Goal: Find specific page/section: Find specific page/section

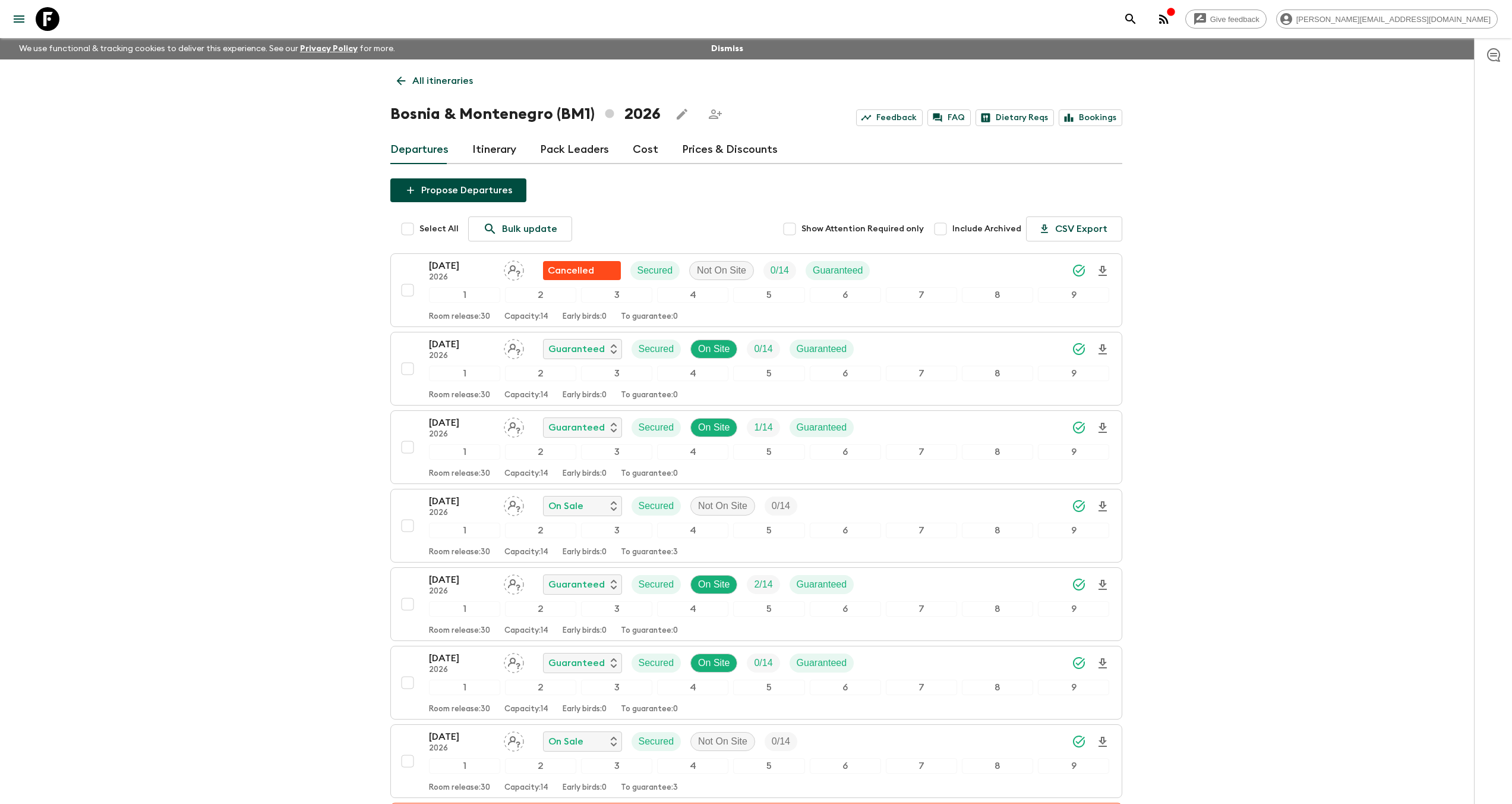
click at [52, 25] on icon at bounding box center [47, 19] width 24 height 24
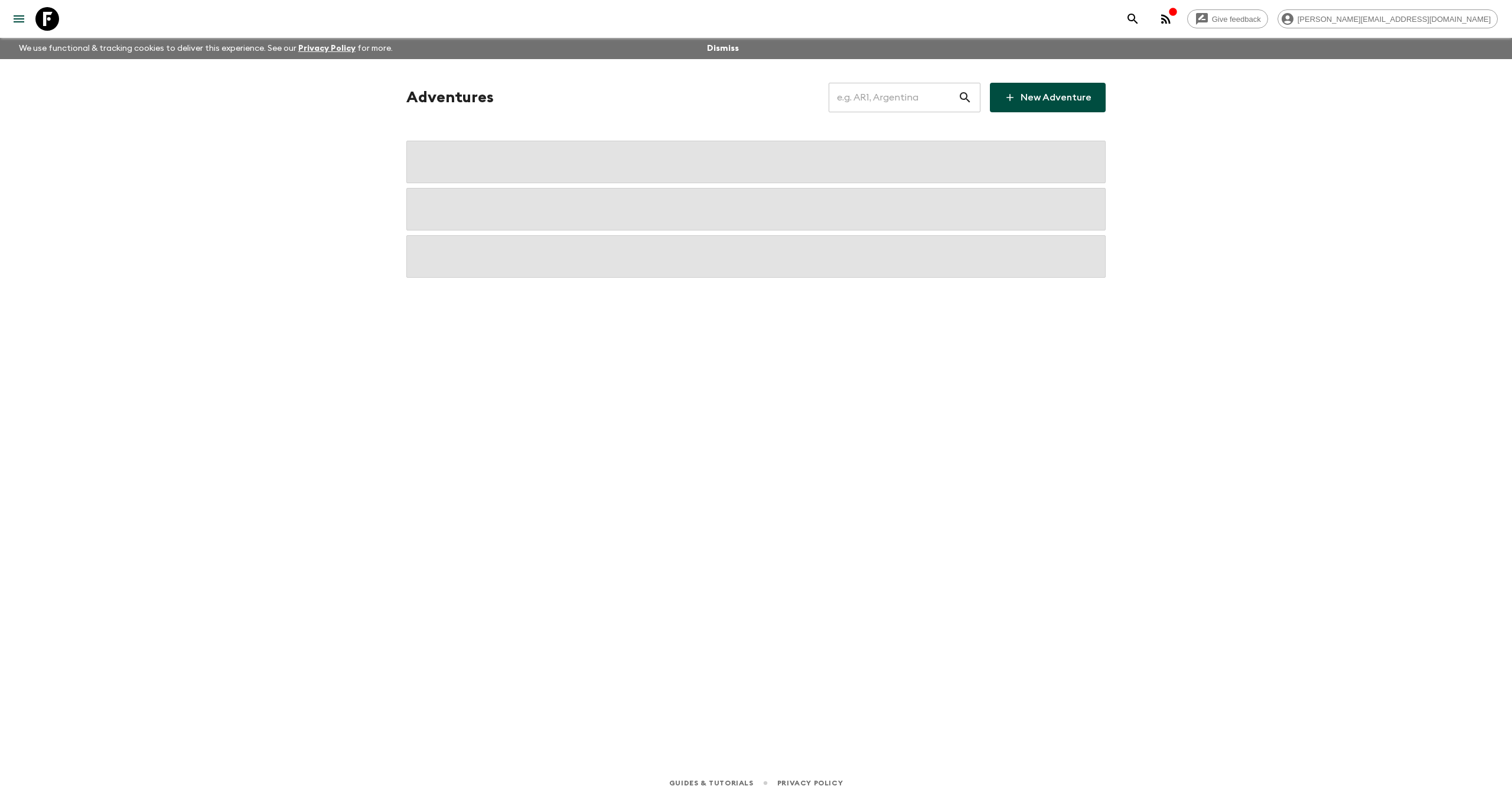
click at [878, 98] on input "text" at bounding box center [894, 97] width 129 height 33
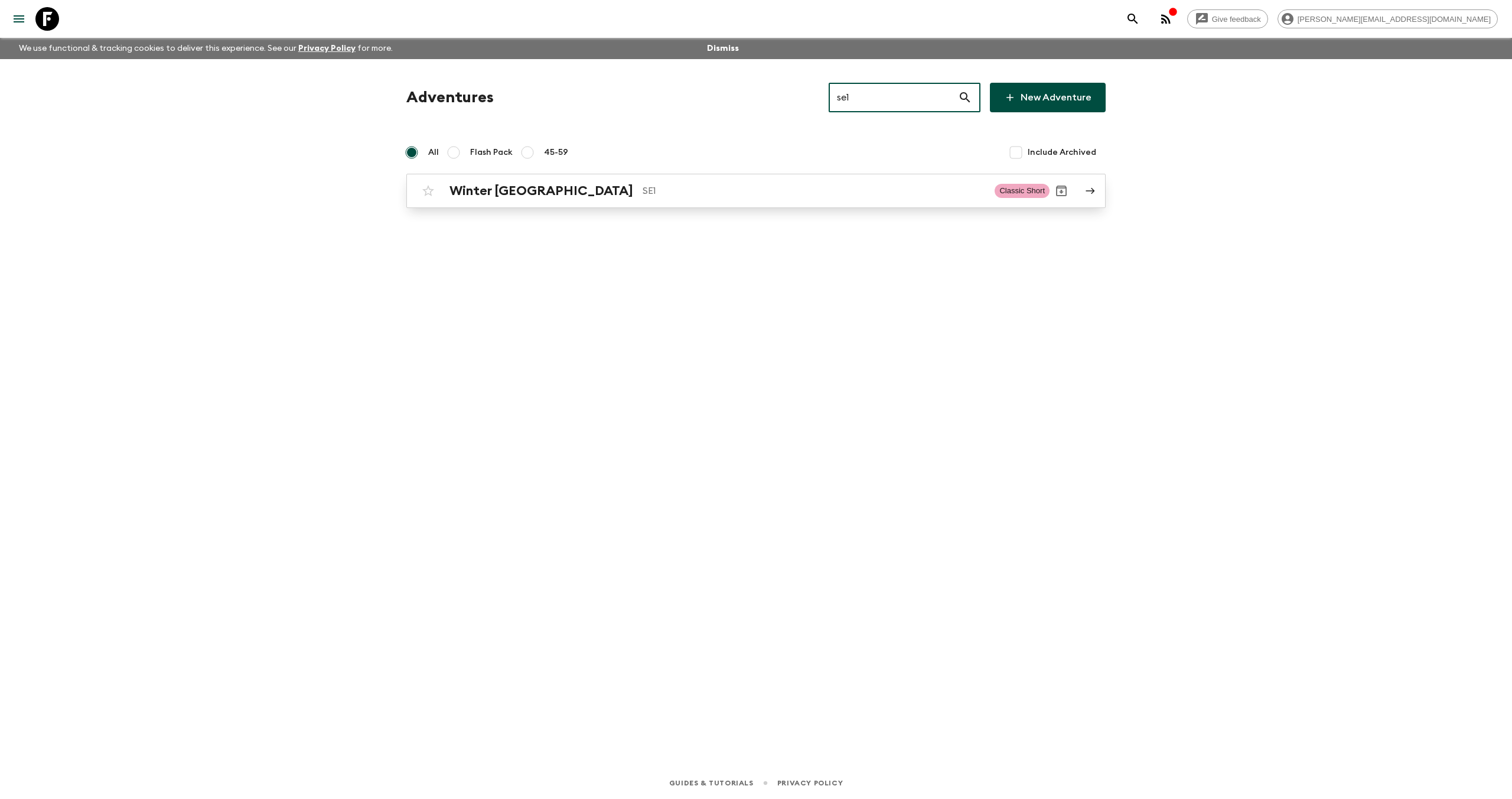
type input "se1"
click at [643, 184] on p "SE1" at bounding box center [814, 190] width 343 height 14
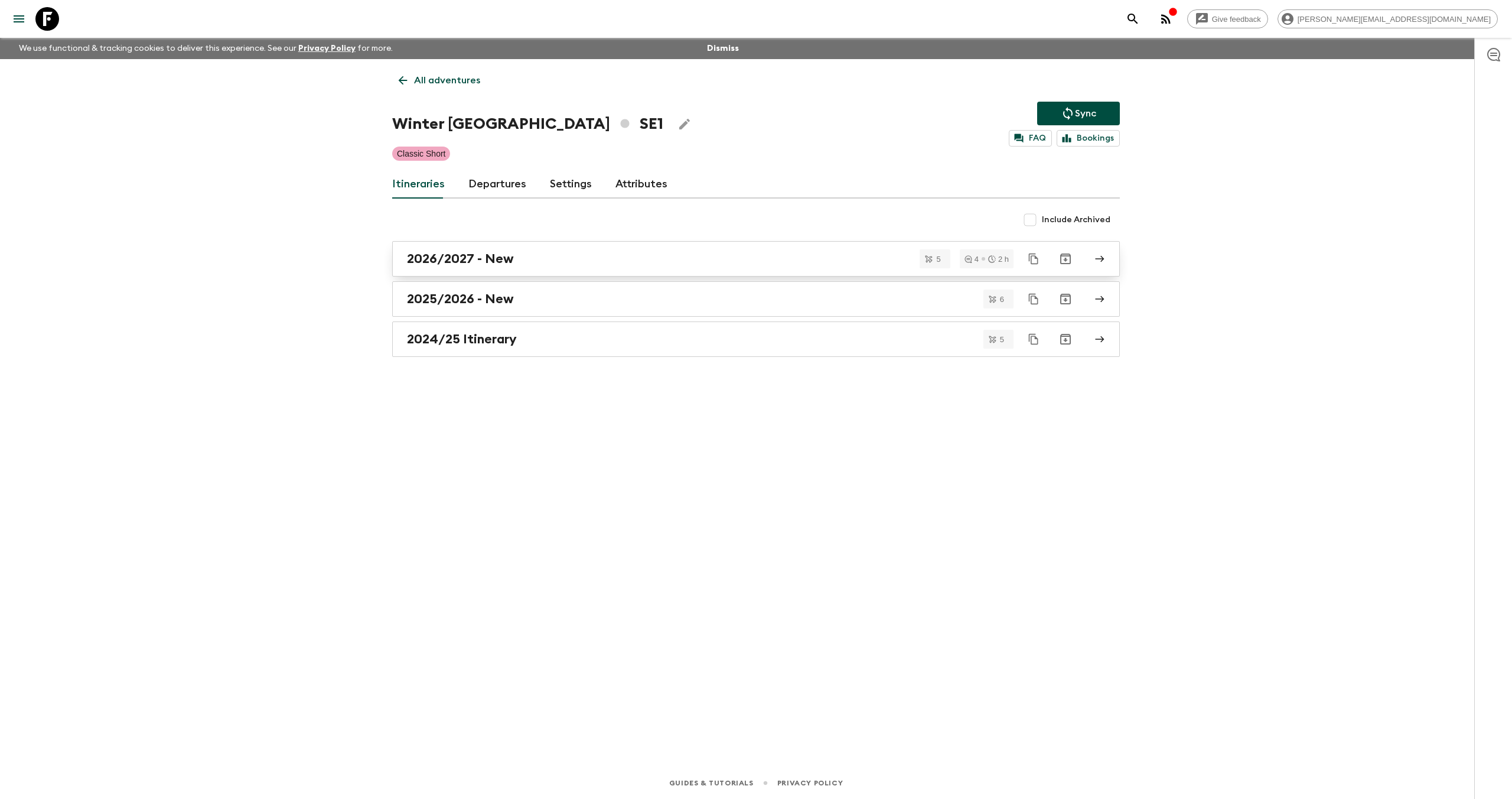
click at [536, 270] on link "2026/2027 - New" at bounding box center [756, 258] width 728 height 35
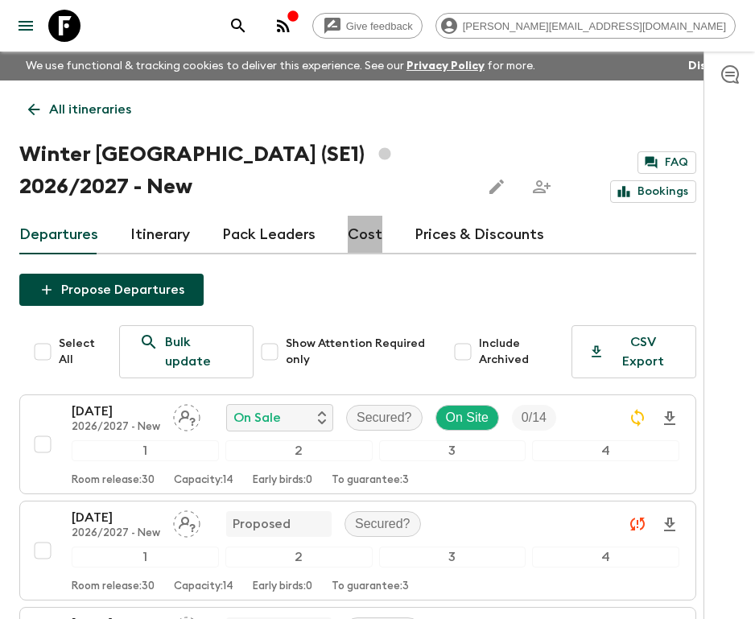
click at [359, 216] on link "Cost" at bounding box center [365, 235] width 35 height 39
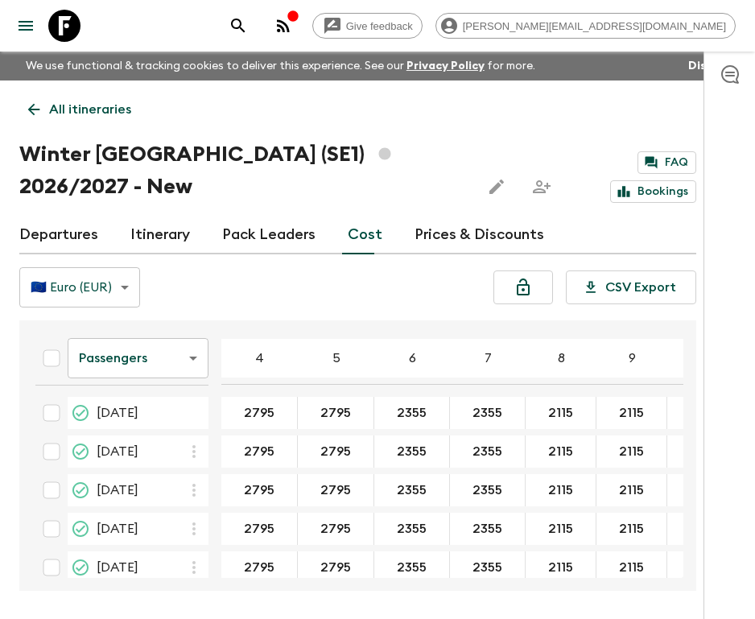
click at [280, 30] on circle "button" at bounding box center [278, 30] width 3 height 3
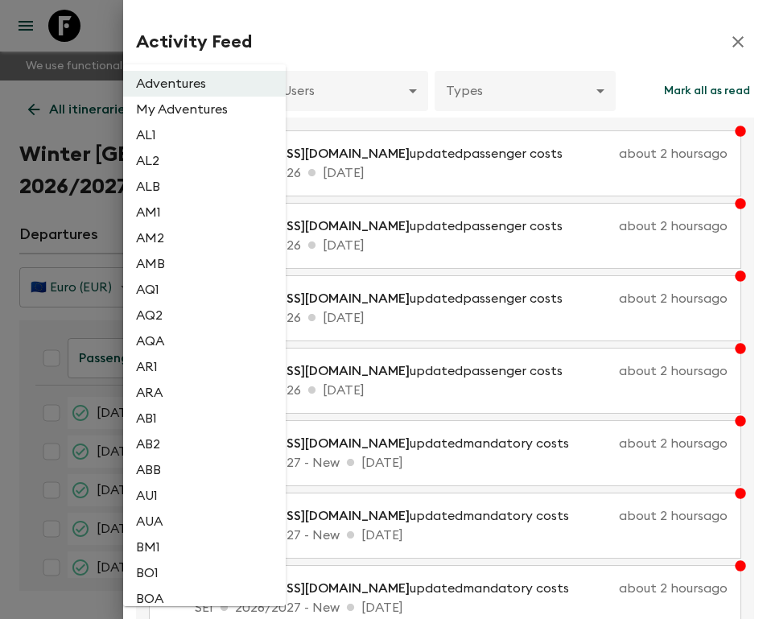
click at [200, 80] on body "Give feedback [PERSON_NAME][EMAIL_ADDRESS][DOMAIN_NAME] We use functional & tra…" at bounding box center [383, 339] width 767 height 679
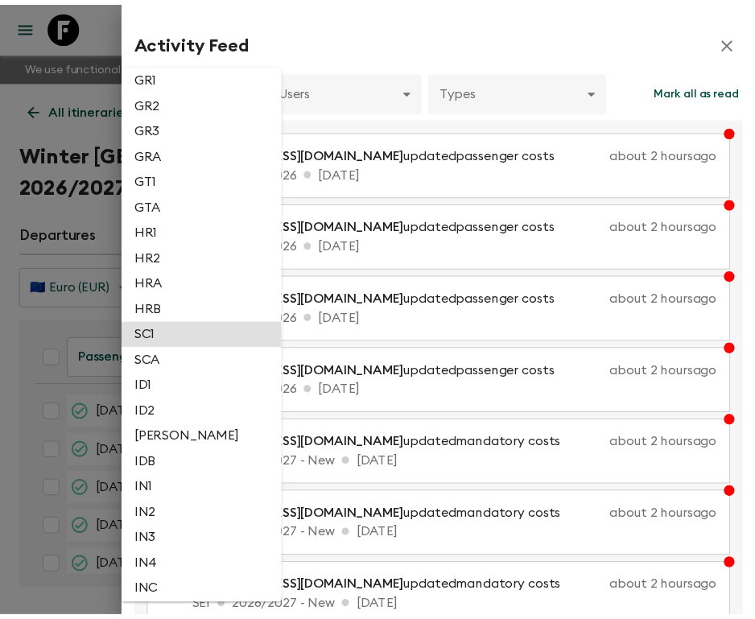
scroll to position [3353, 0]
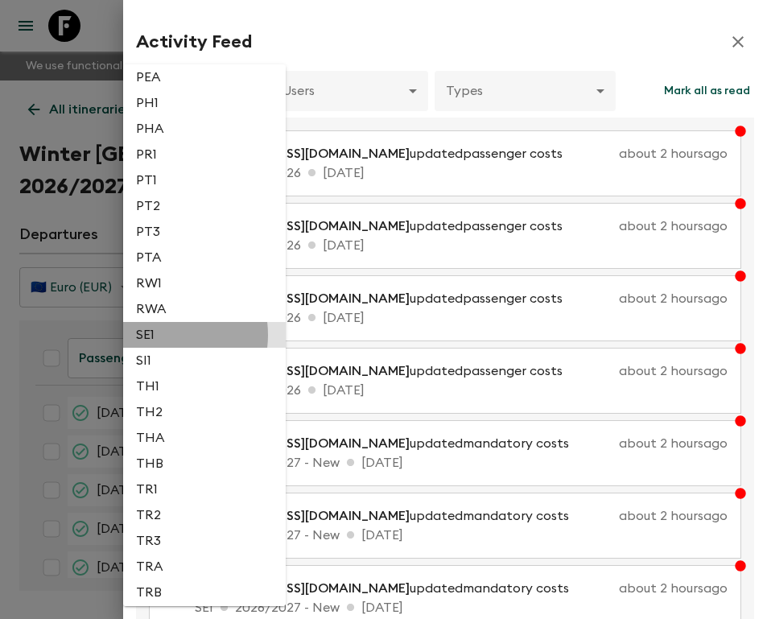
click at [158, 335] on li "SE1" at bounding box center [204, 335] width 162 height 26
type input "3ef7c74a-cdc1-42f7-8a65-7862c692a172"
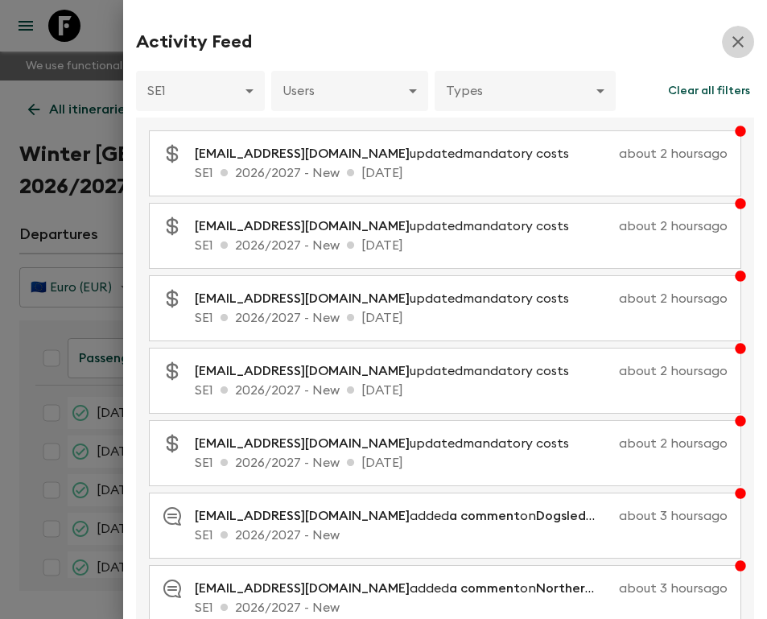
click at [728, 43] on icon "button" at bounding box center [737, 41] width 19 height 19
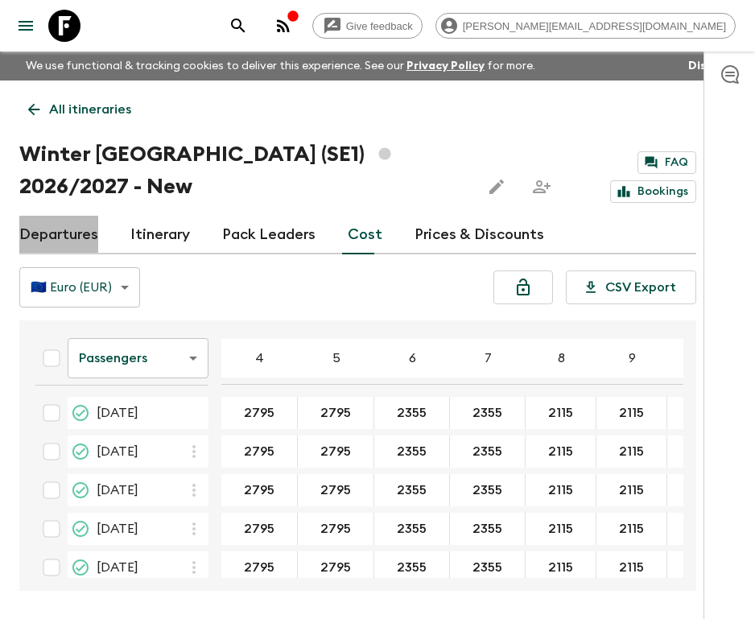
click at [61, 216] on link "Departures" at bounding box center [58, 235] width 79 height 39
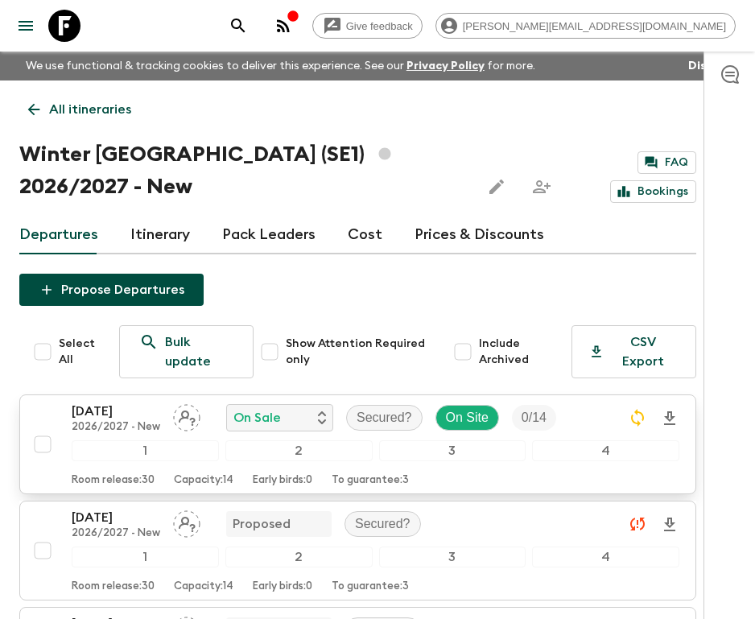
click at [107, 401] on p "[DATE]" at bounding box center [116, 410] width 88 height 19
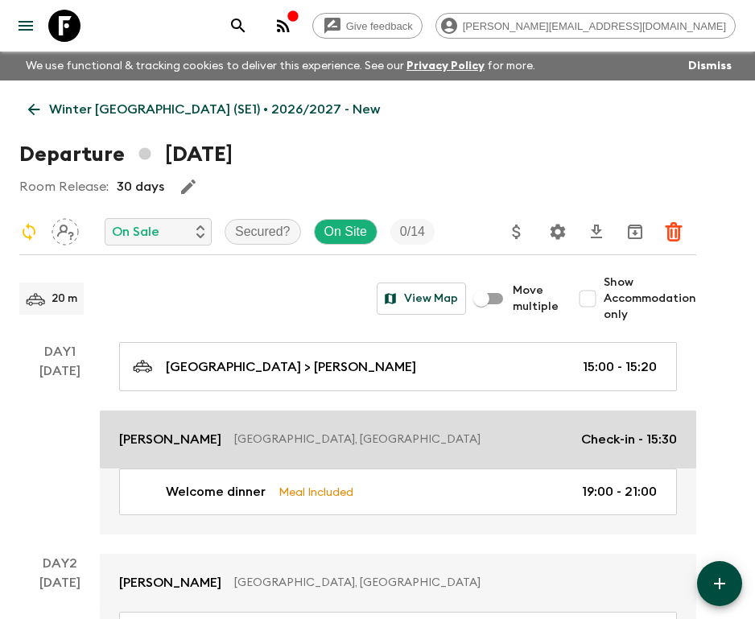
click at [196, 421] on link "[PERSON_NAME] Kiruna, [GEOGRAPHIC_DATA] Check-in - 15:30" at bounding box center [398, 439] width 596 height 58
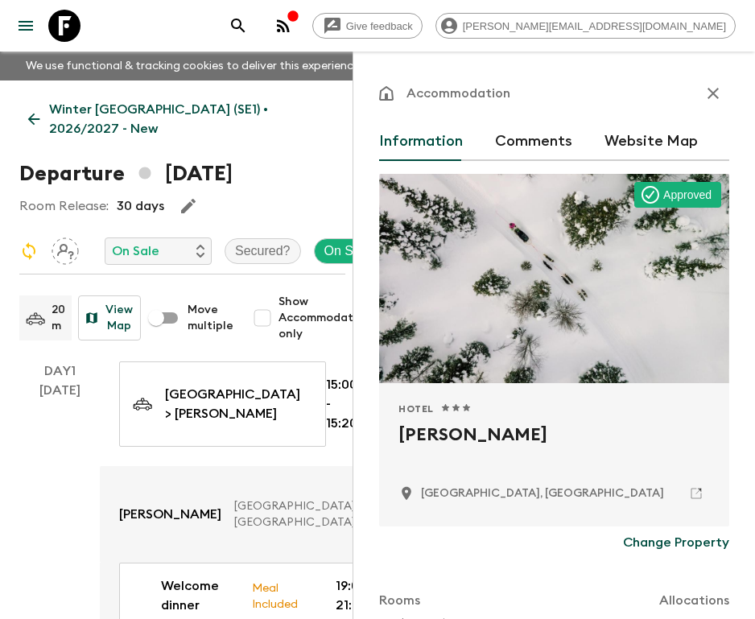
click at [707, 91] on icon "button" at bounding box center [712, 93] width 11 height 11
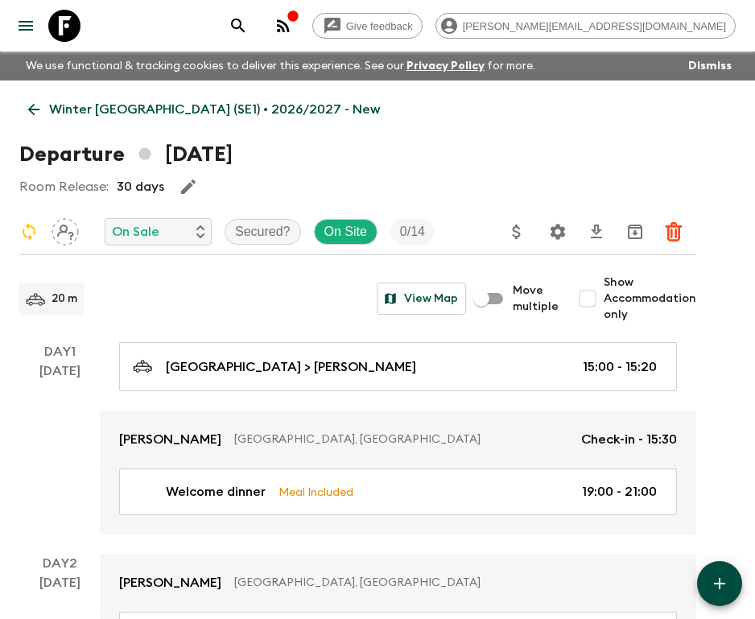
click at [49, 101] on p "Winter [GEOGRAPHIC_DATA] (SE1) • 2026/2027 - New" at bounding box center [214, 109] width 331 height 19
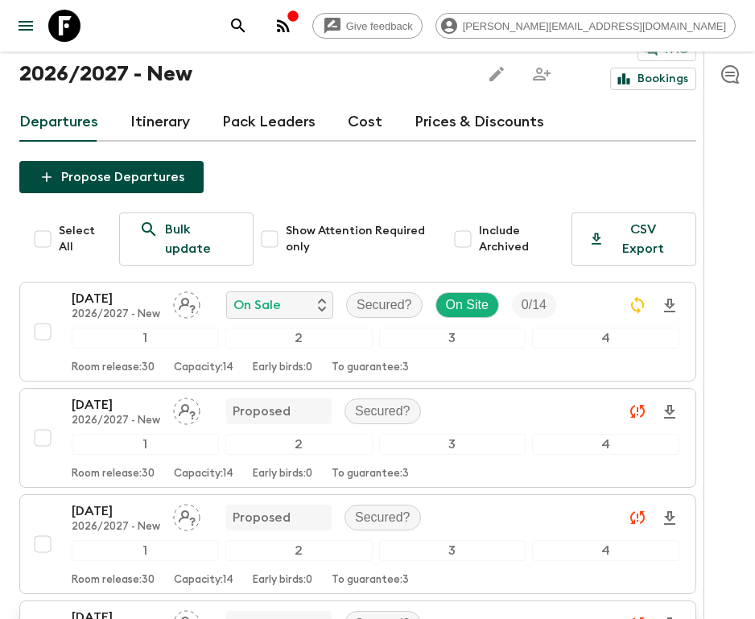
scroll to position [61, 0]
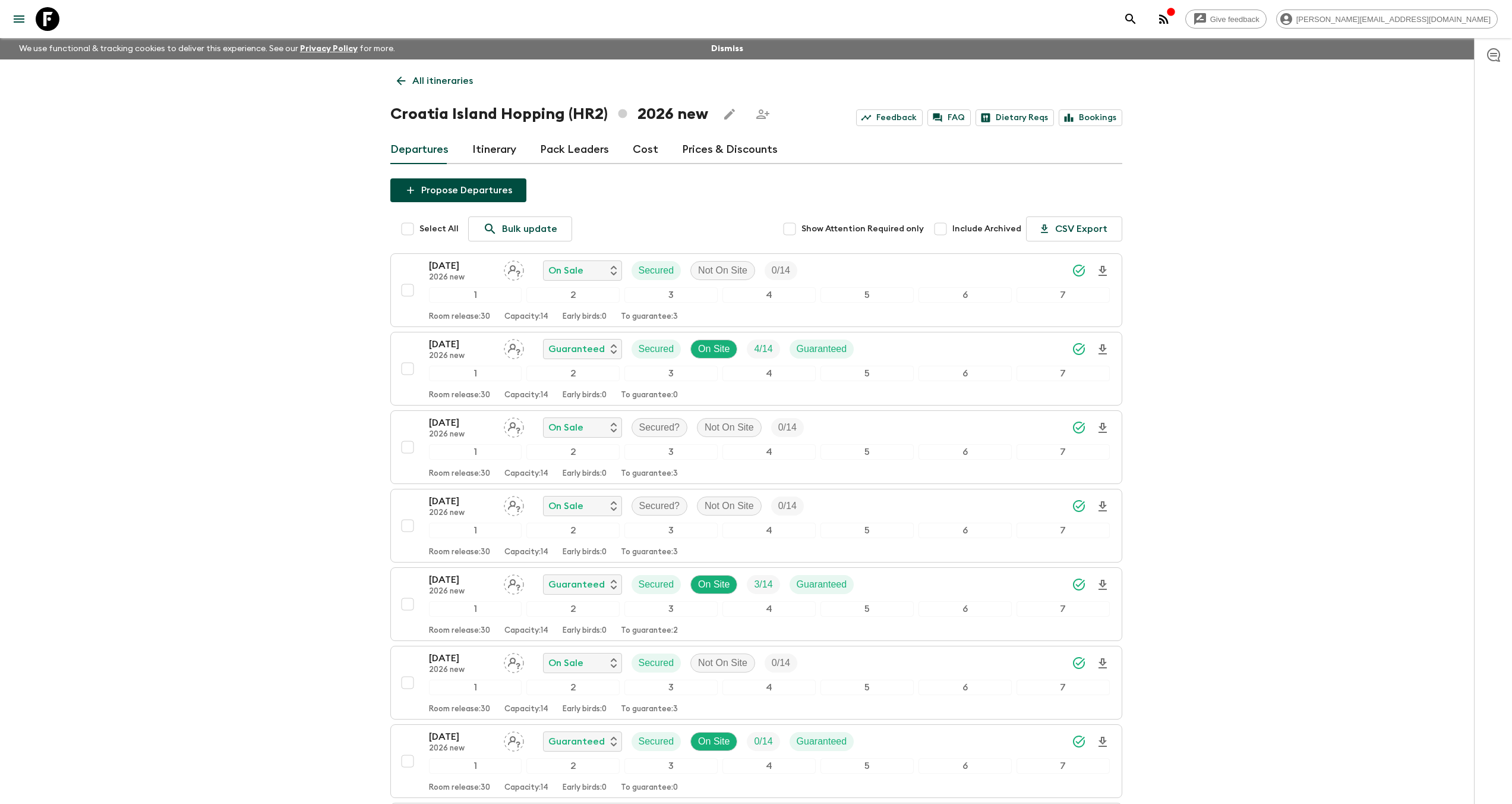
click at [45, 17] on icon at bounding box center [47, 19] width 24 height 24
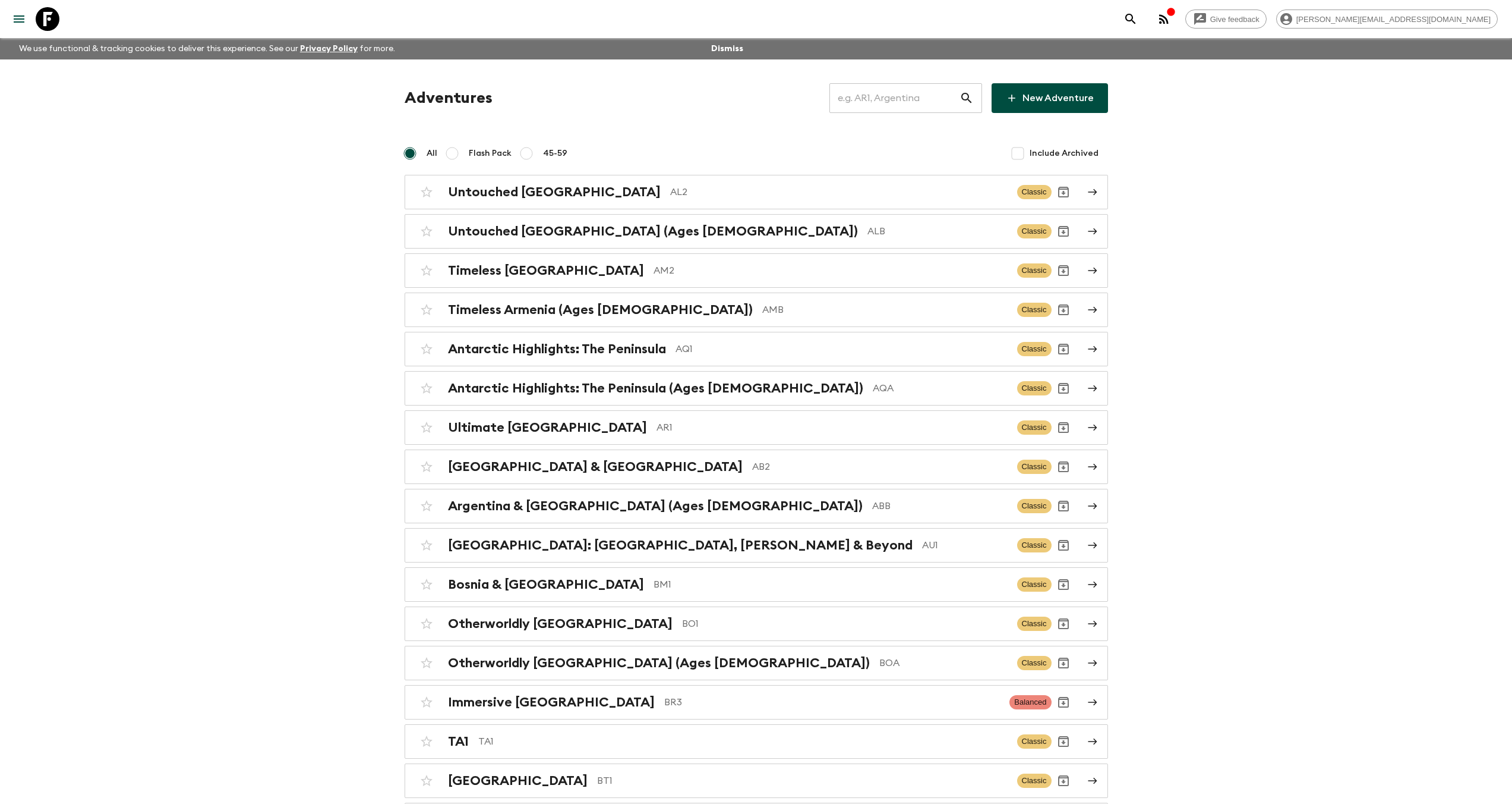
click at [879, 104] on input "text" at bounding box center [894, 98] width 130 height 33
click at [888, 95] on input "text" at bounding box center [894, 98] width 130 height 33
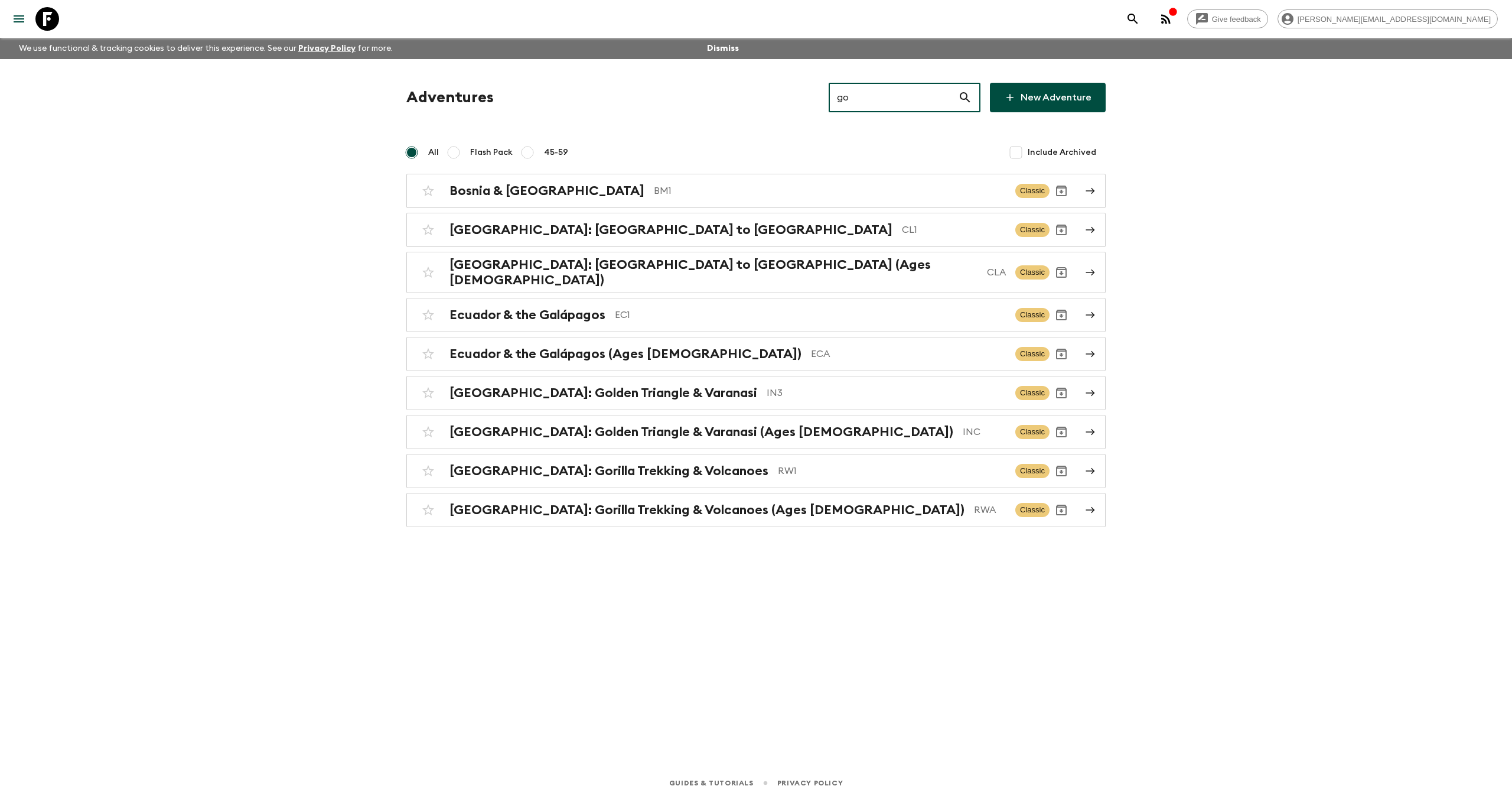
type input "g"
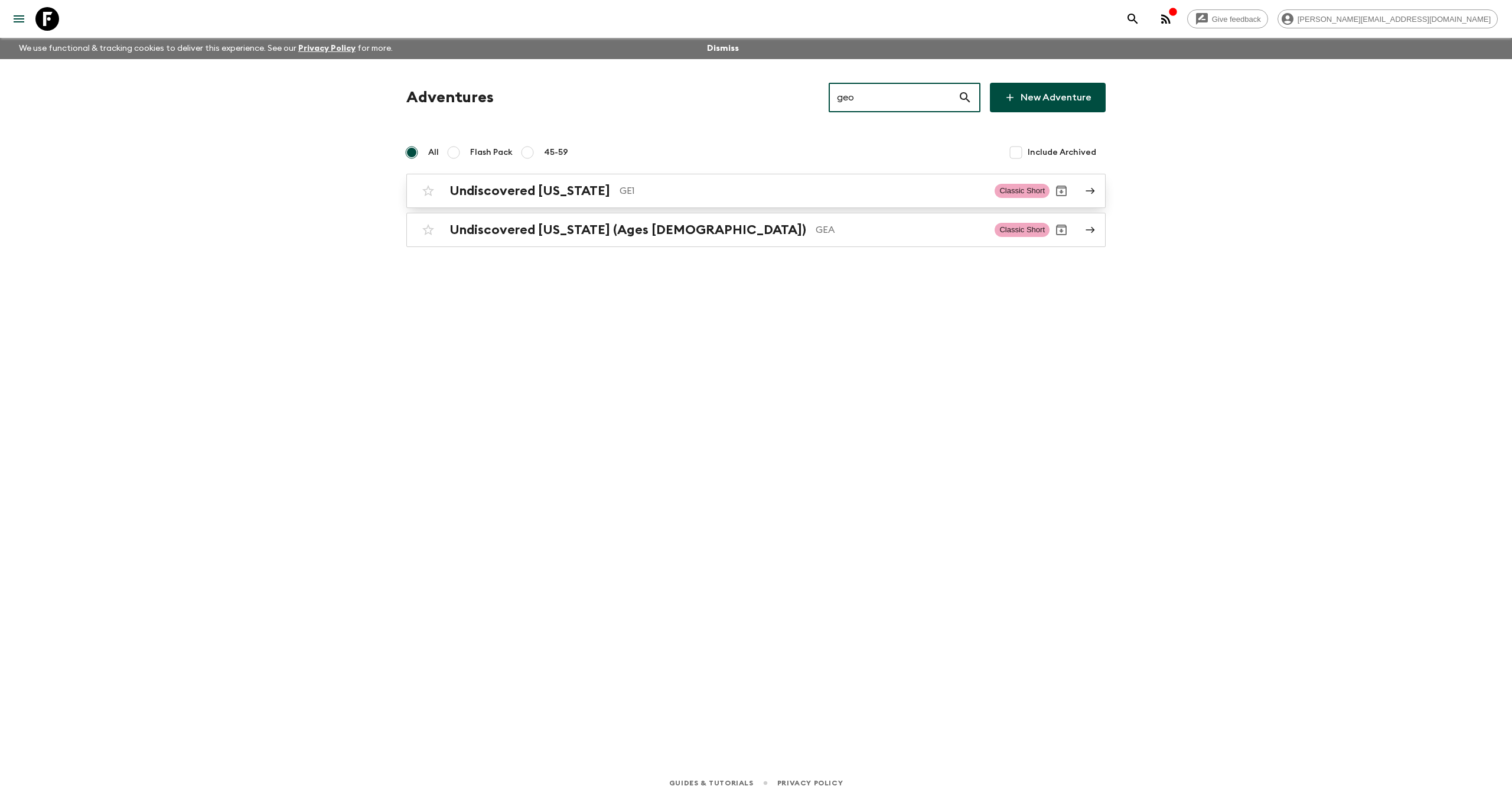
type input "geo"
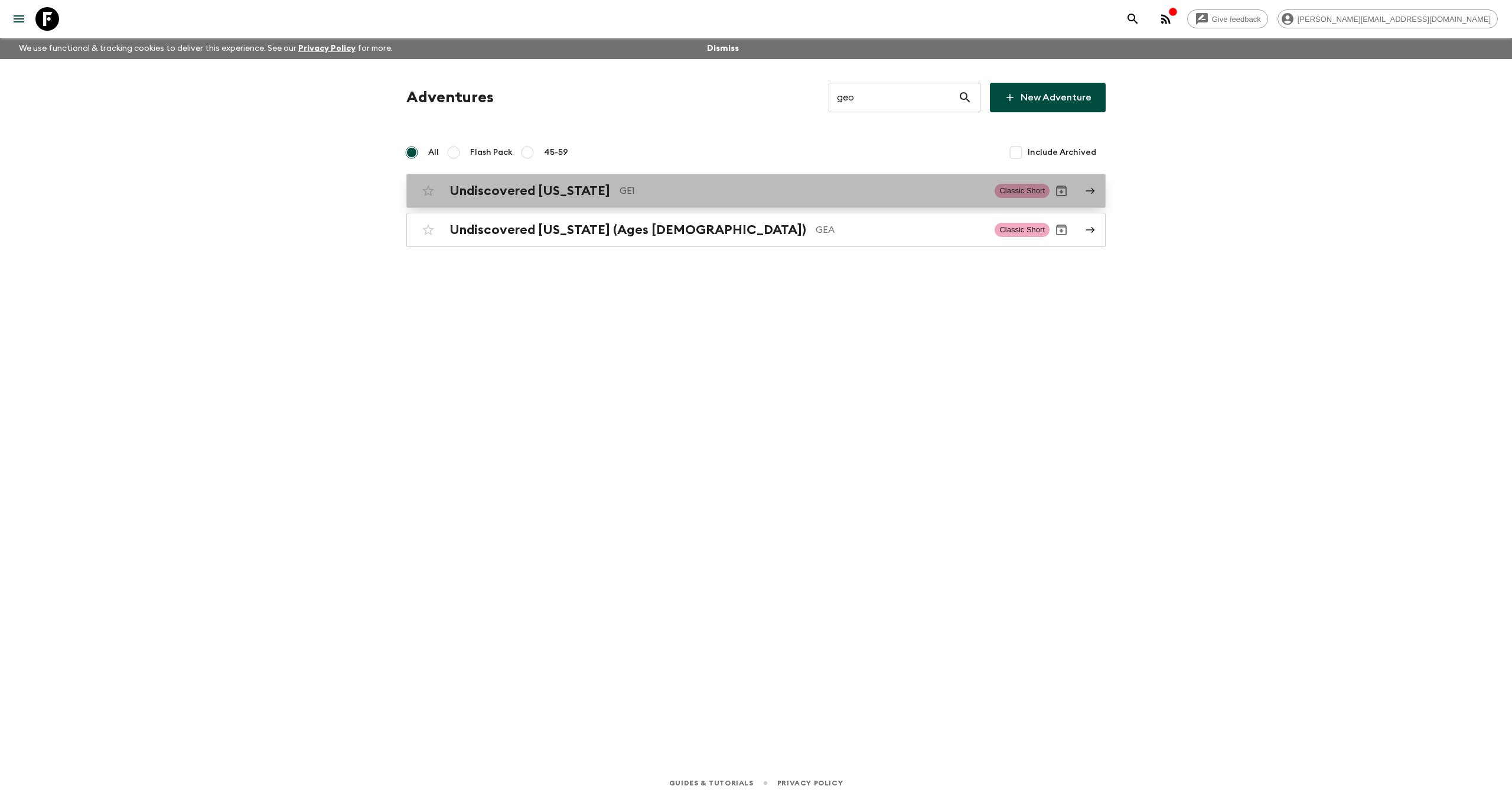
click at [698, 192] on p "GE1" at bounding box center [803, 190] width 366 height 14
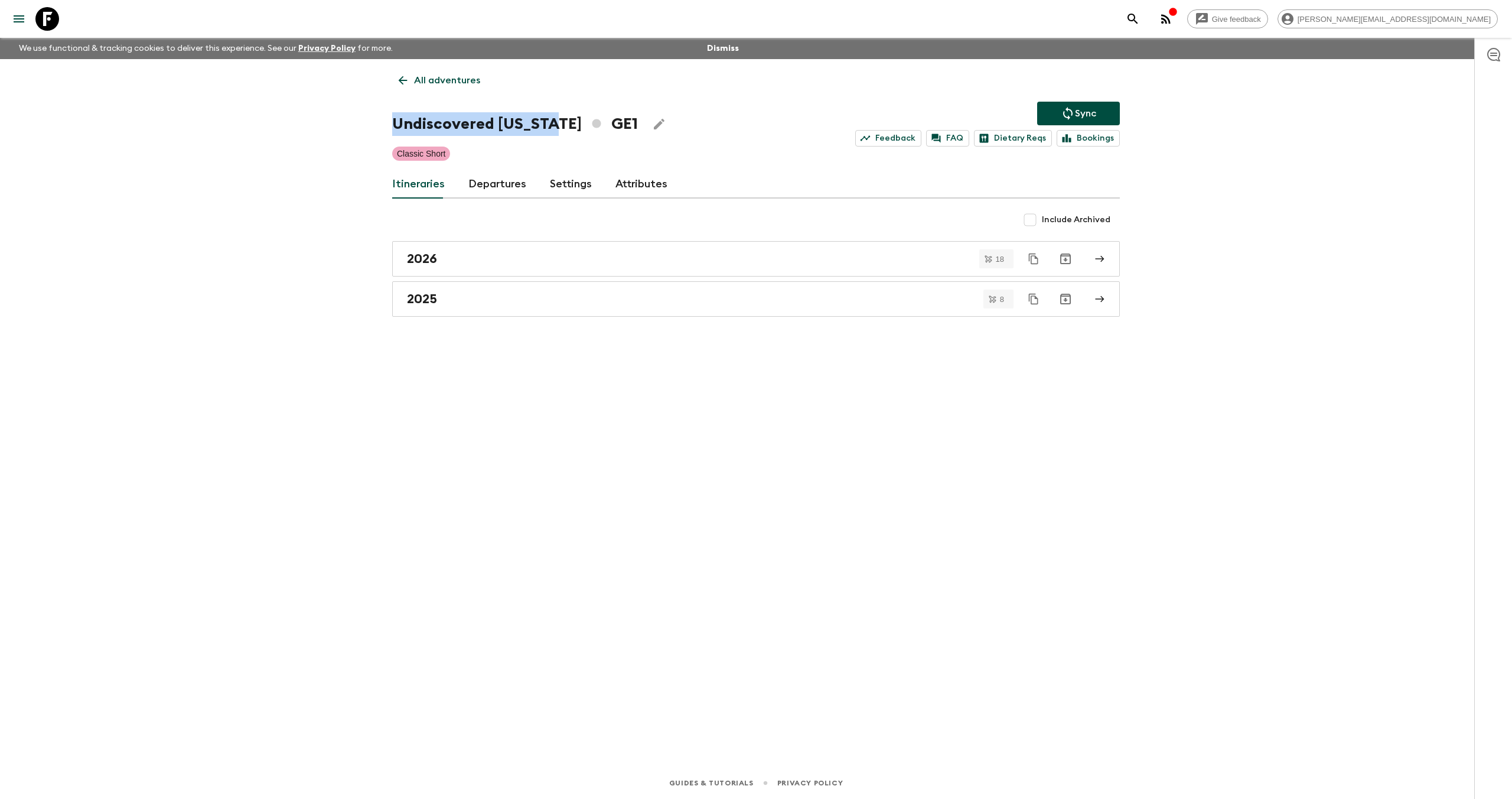
drag, startPoint x: 548, startPoint y: 125, endPoint x: 384, endPoint y: 127, distance: 164.0
click at [390, 128] on div "All adventures Undiscovered Georgia GE1 Sync Feedback FAQ Dietary Reqs Bookings…" at bounding box center [756, 396] width 756 height 675
click at [404, 80] on icon at bounding box center [403, 81] width 13 height 13
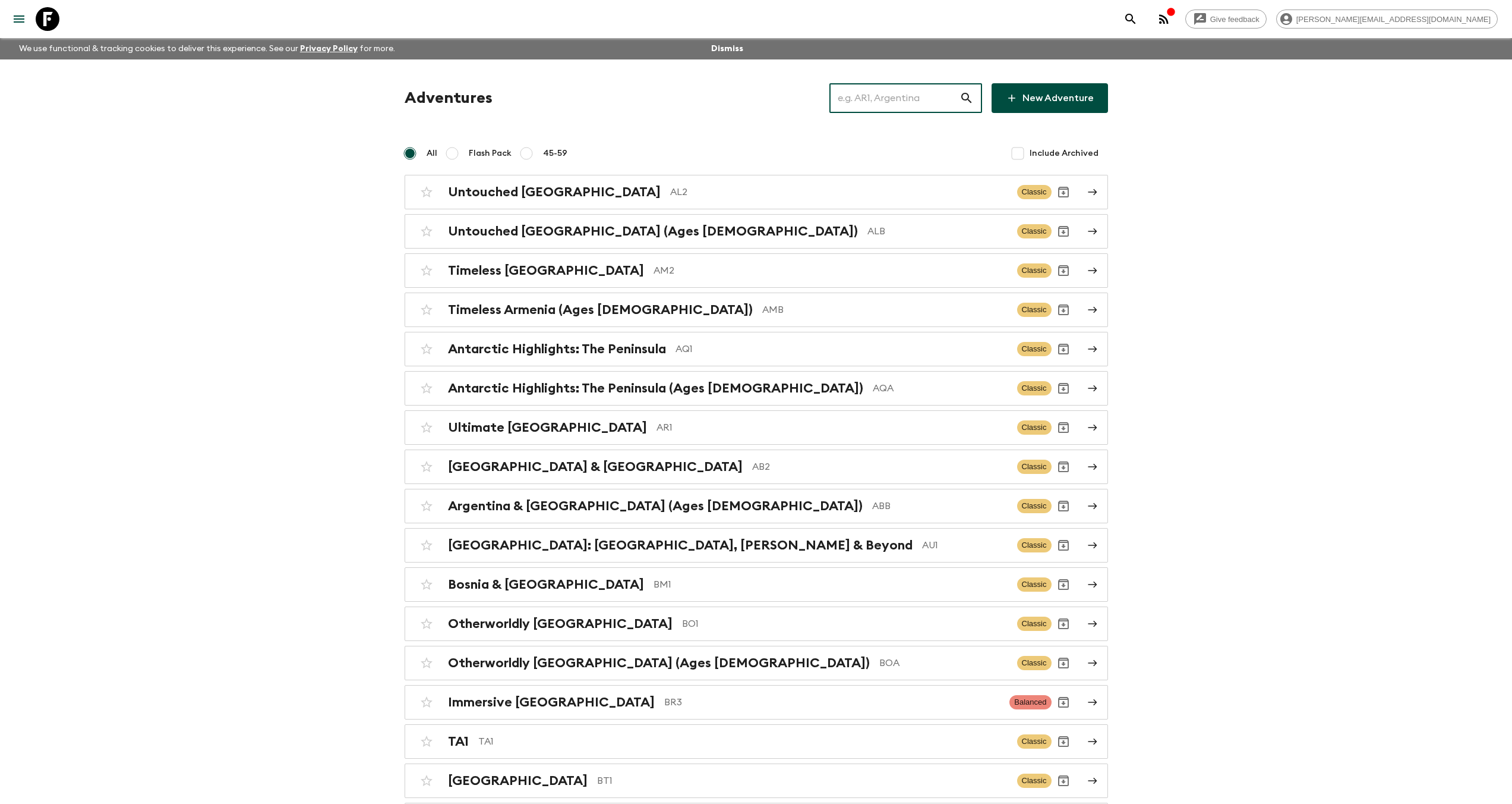
click at [873, 99] on input "text" at bounding box center [894, 98] width 130 height 33
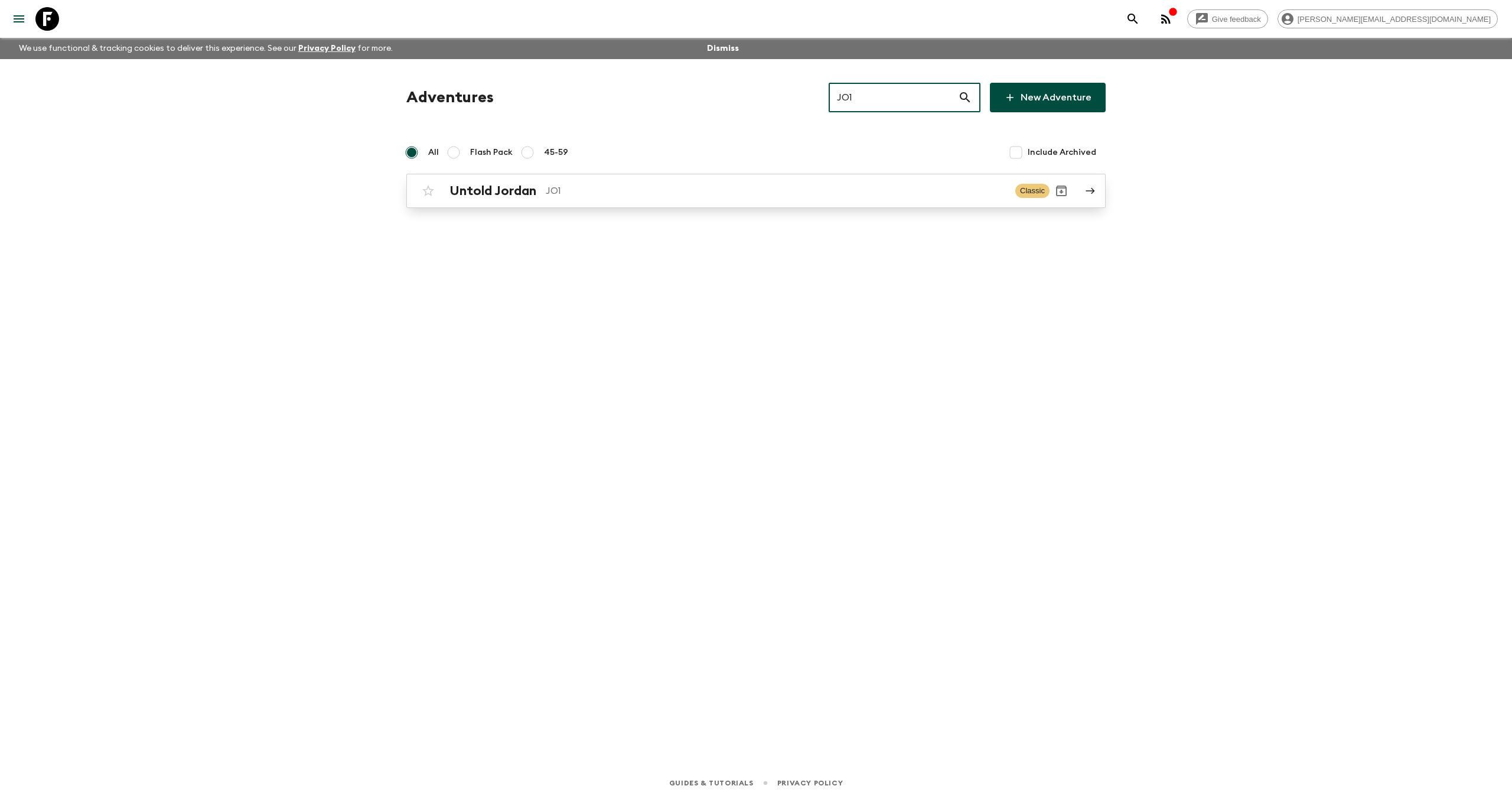
type input "JO1"
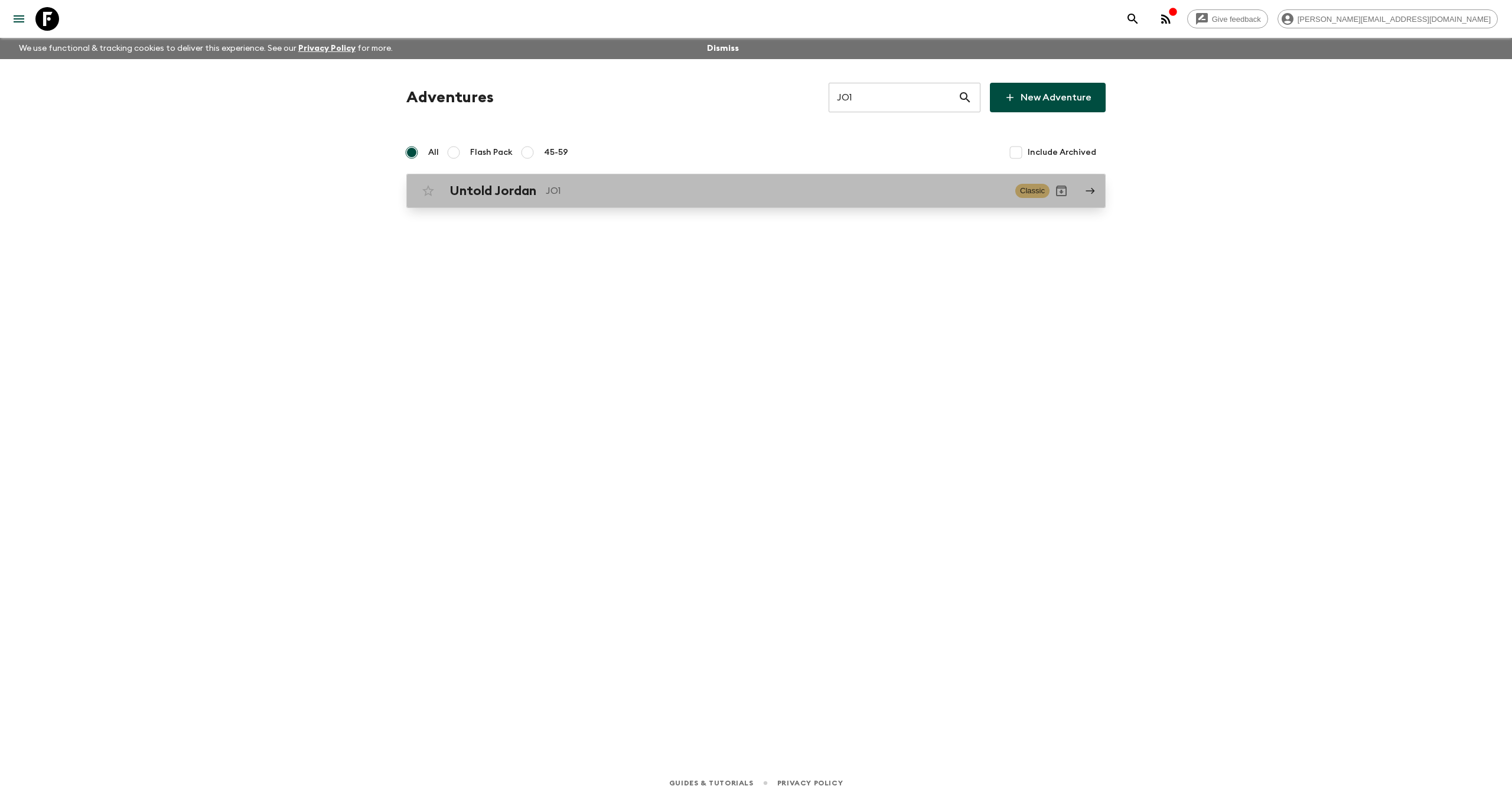
click at [587, 187] on p "JO1" at bounding box center [775, 190] width 460 height 14
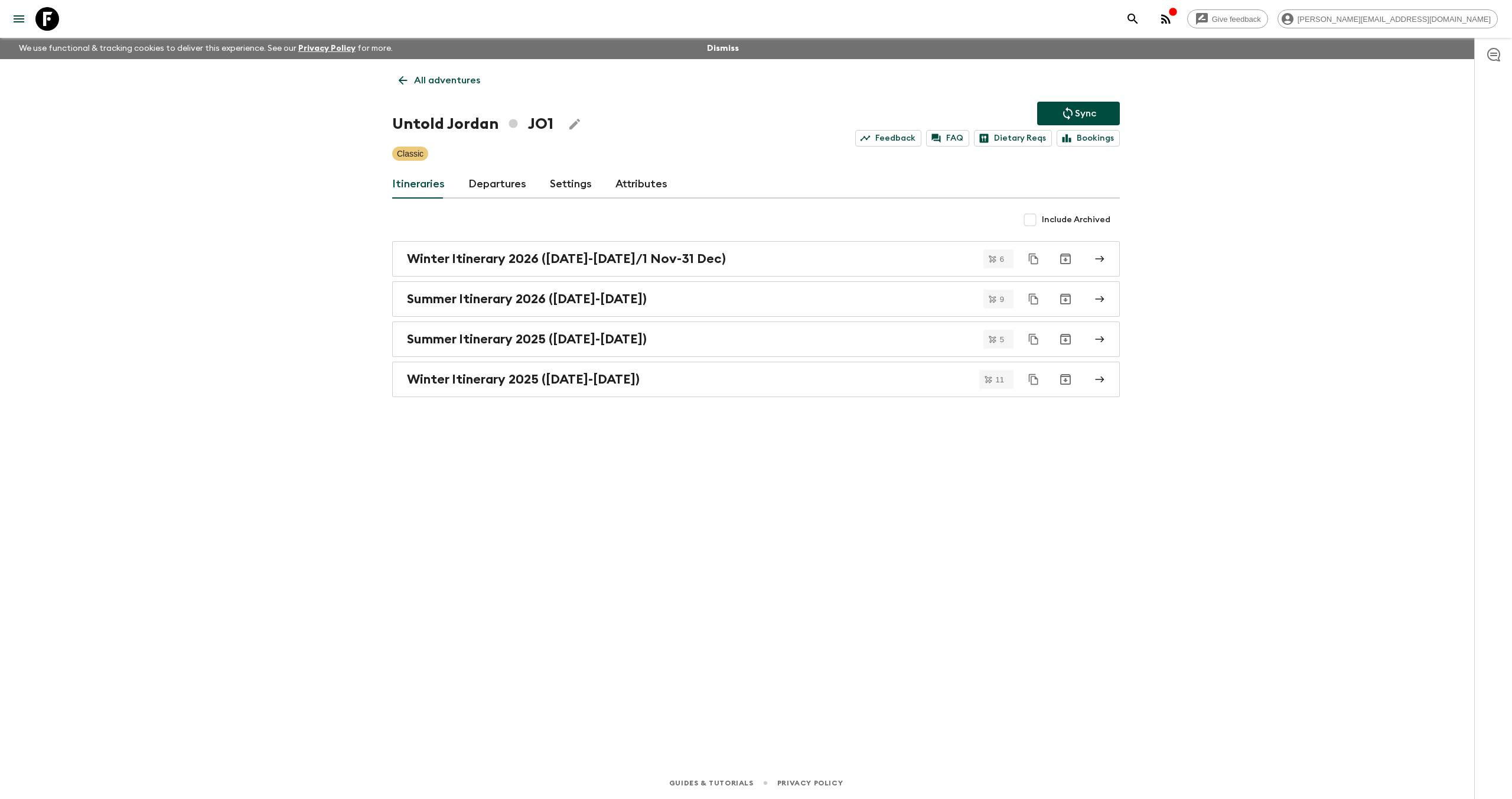
click at [648, 189] on link "Attributes" at bounding box center [641, 184] width 52 height 29
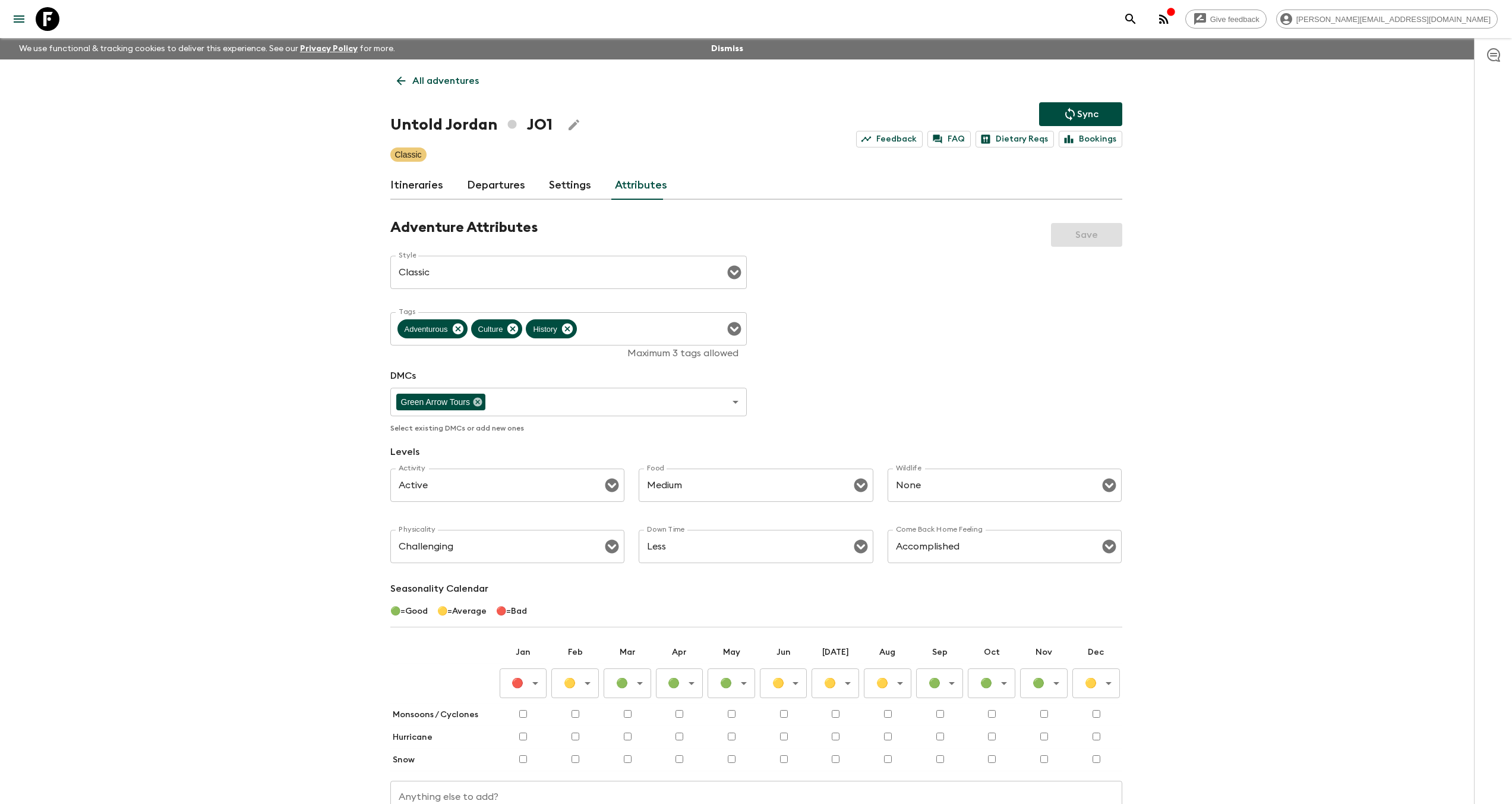
drag, startPoint x: 49, startPoint y: 29, endPoint x: 138, endPoint y: 41, distance: 89.8
click at [49, 29] on icon at bounding box center [47, 19] width 24 height 24
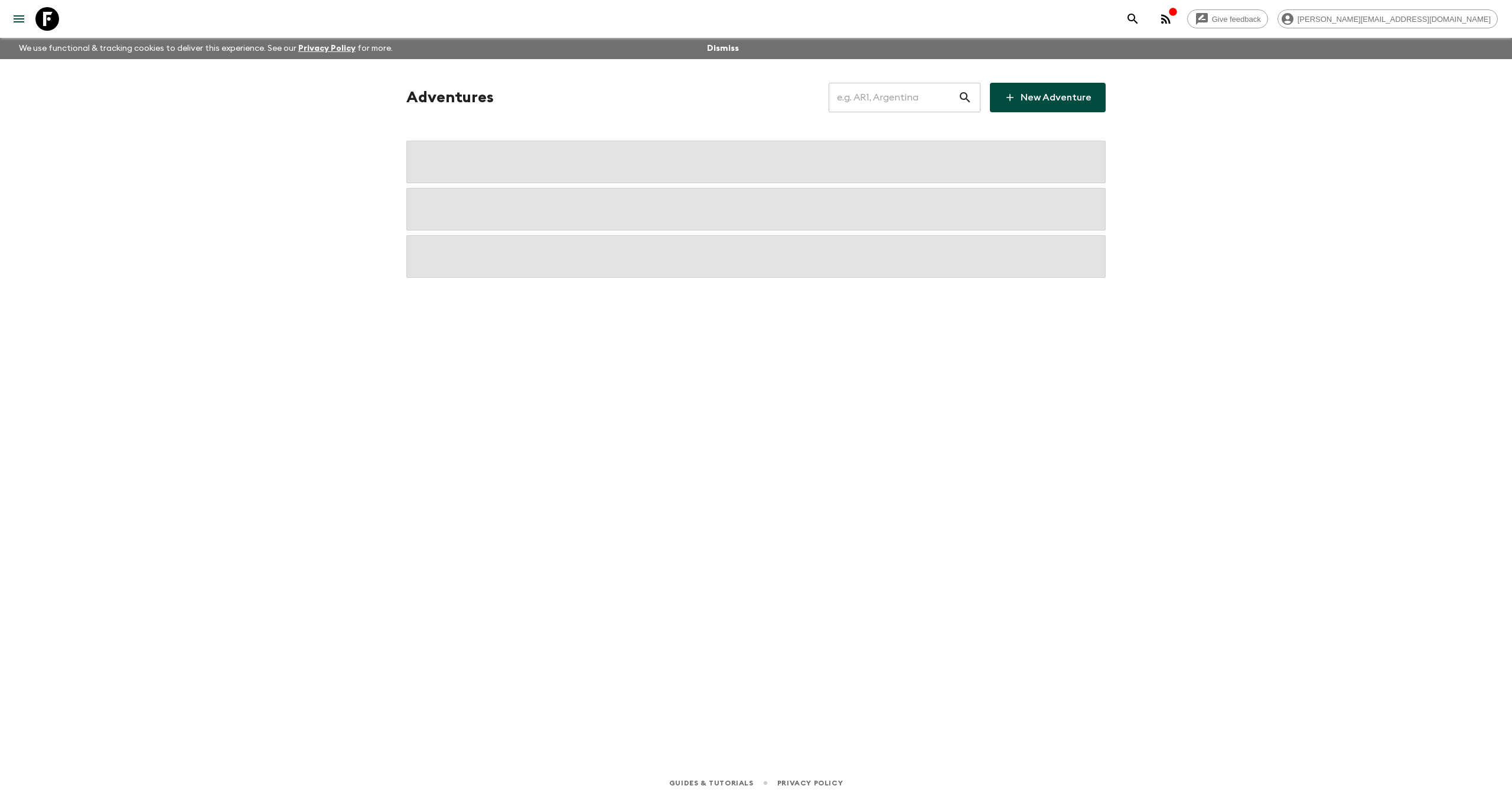
click at [878, 102] on input "text" at bounding box center [894, 97] width 129 height 33
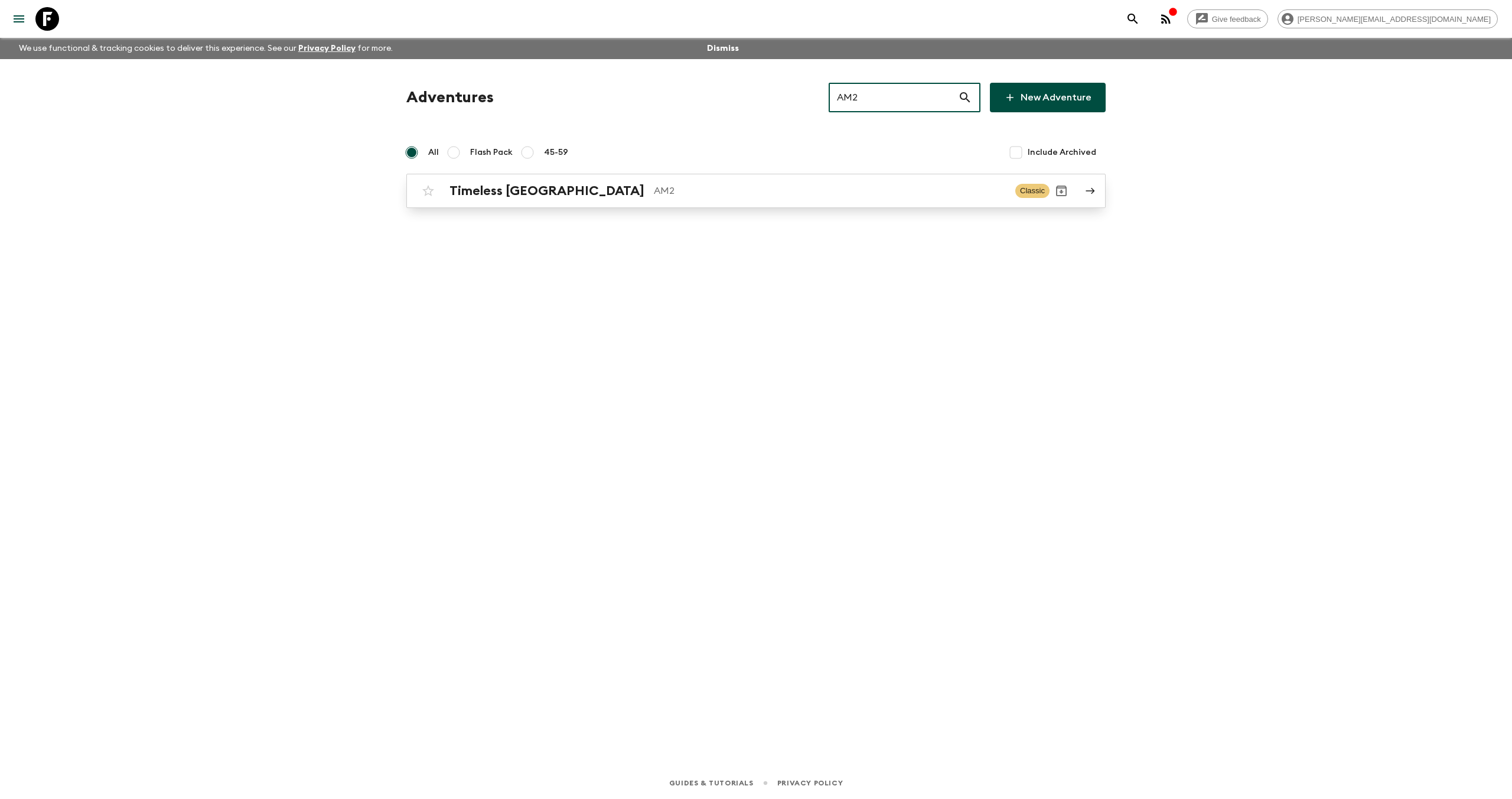
type input "AM2"
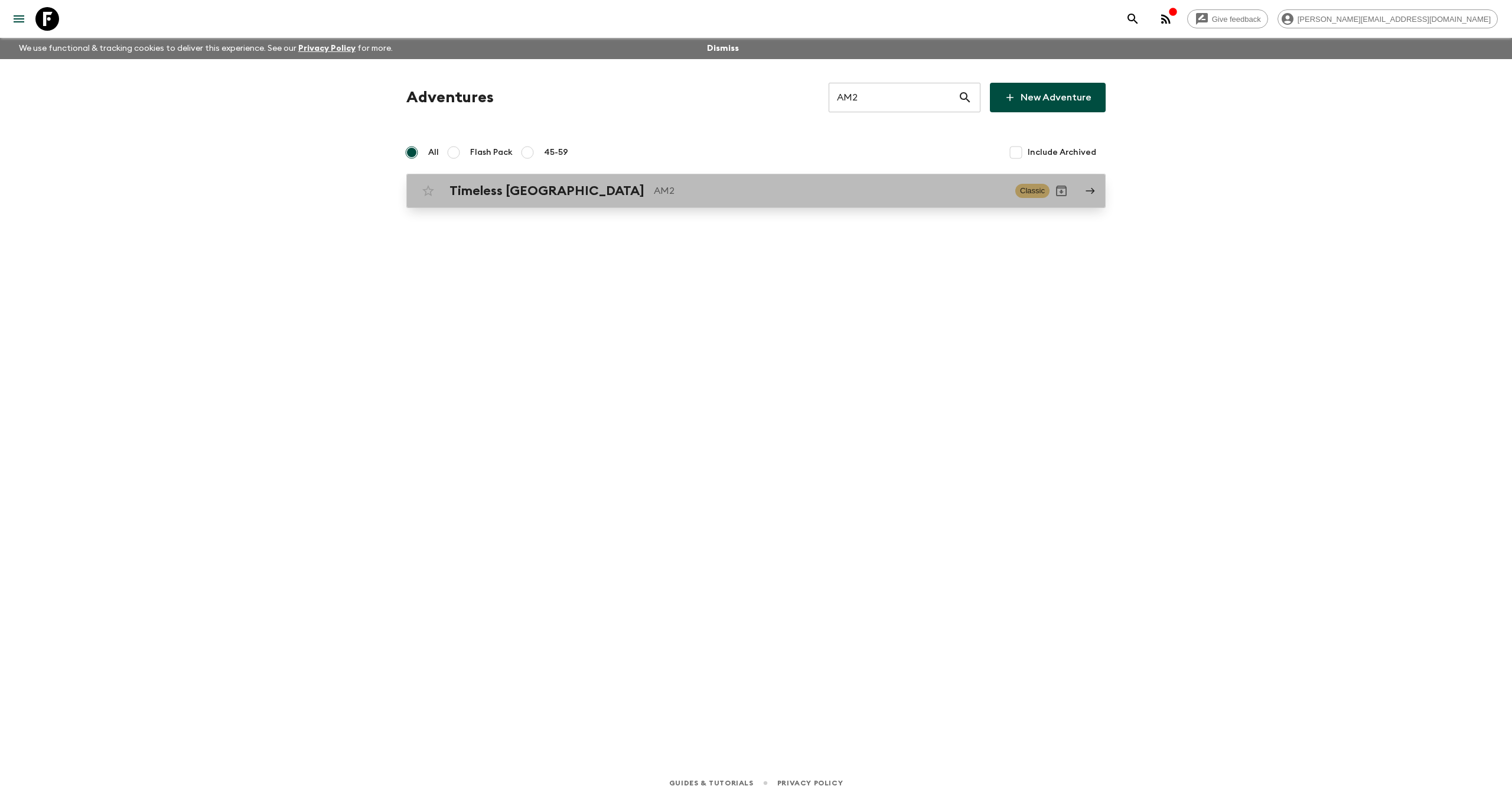
click at [555, 194] on h2 "Timeless [GEOGRAPHIC_DATA]" at bounding box center [546, 190] width 195 height 15
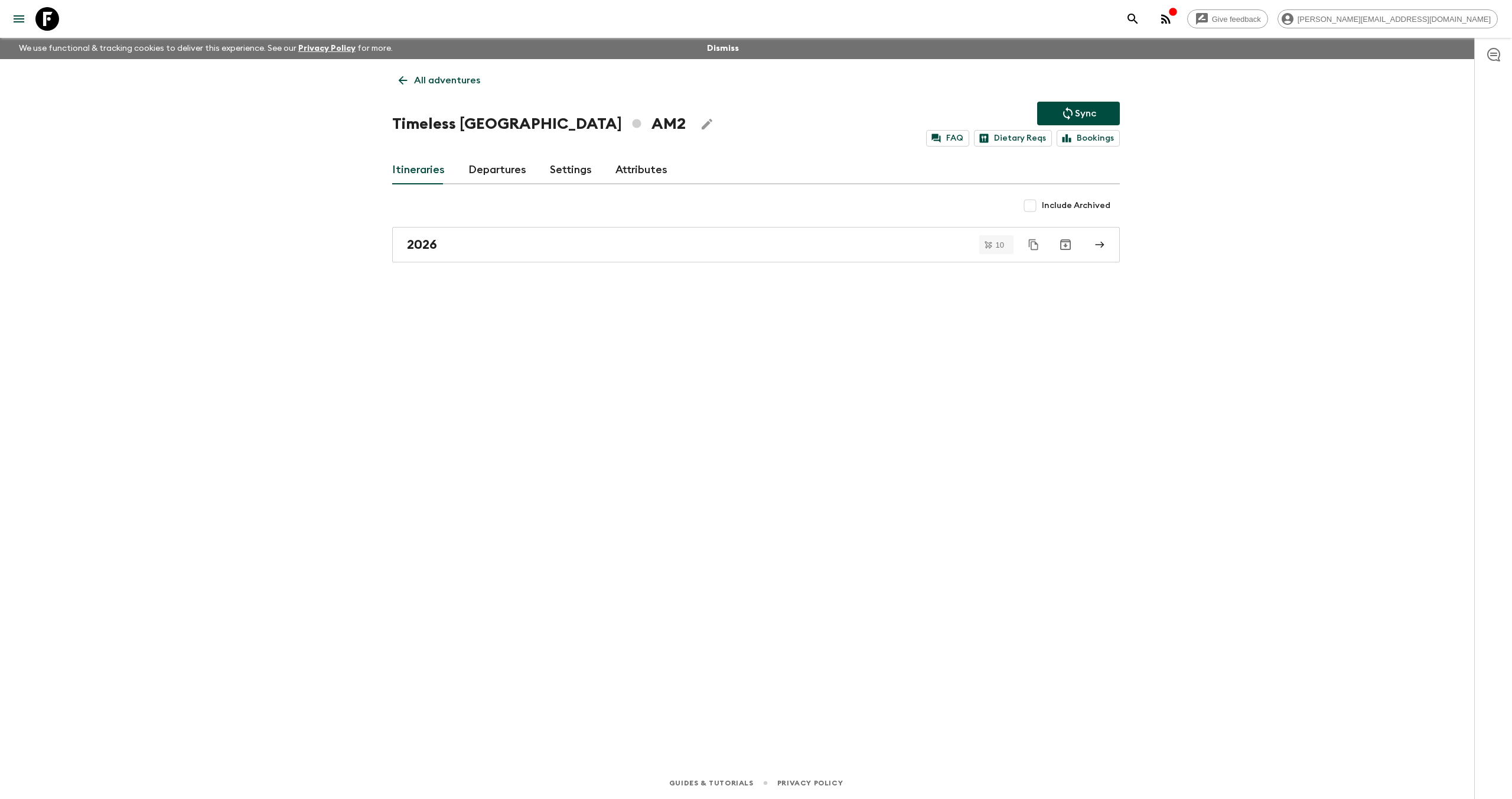
click at [634, 168] on link "Attributes" at bounding box center [641, 170] width 52 height 29
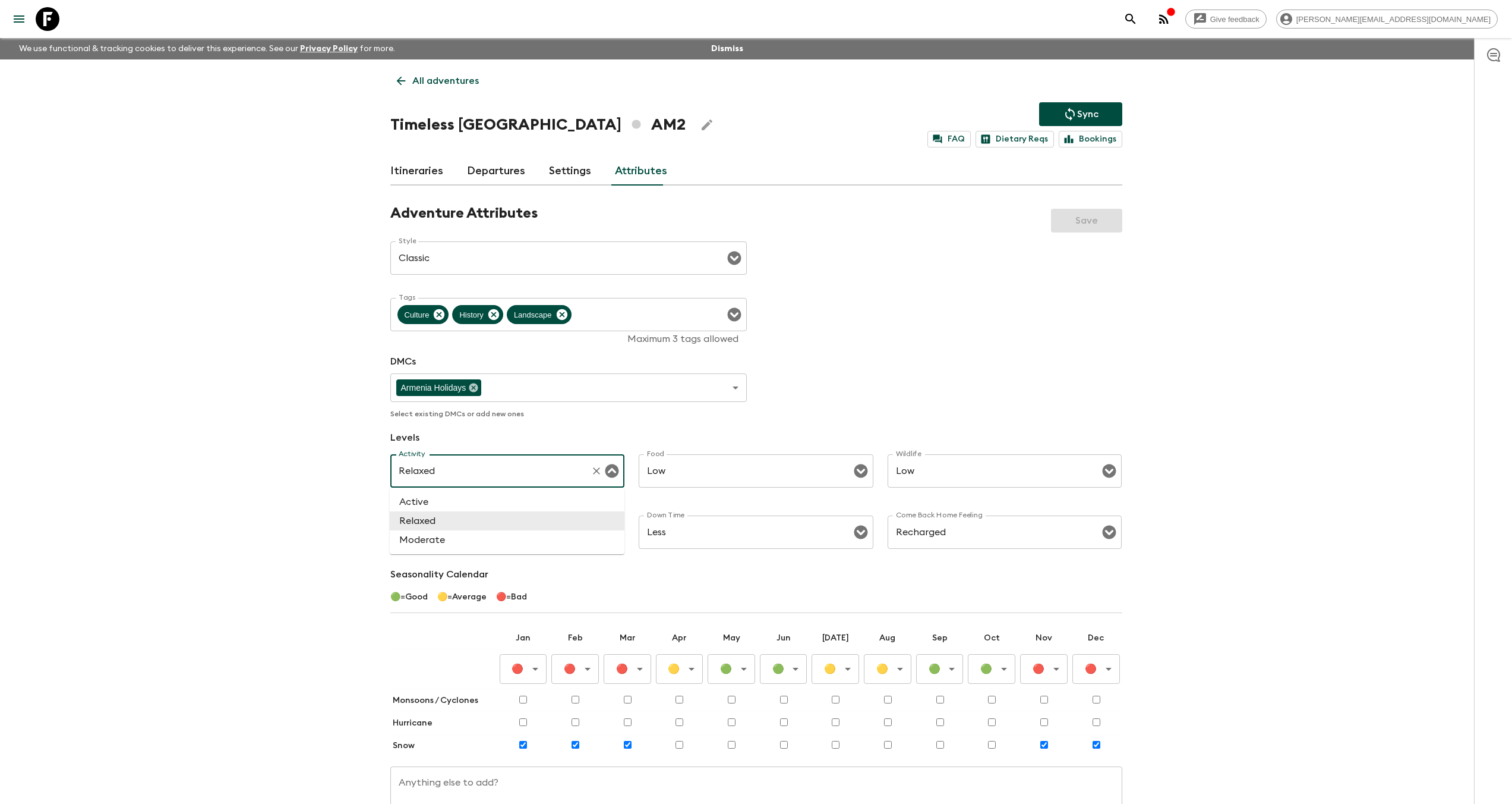
drag, startPoint x: 447, startPoint y: 473, endPoint x: 378, endPoint y: 474, distance: 69.0
click at [378, 474] on div "All adventures Timeless Armenia AM2 Sync FAQ Dietary Reqs Bookings Itineraries …" at bounding box center [756, 449] width 761 height 781
drag, startPoint x: 371, startPoint y: 456, endPoint x: 377, endPoint y: 464, distance: 10.0
click at [372, 456] on div "Give feedback aida@flashpack.com We use functional & tracking cookies to delive…" at bounding box center [756, 453] width 1512 height 906
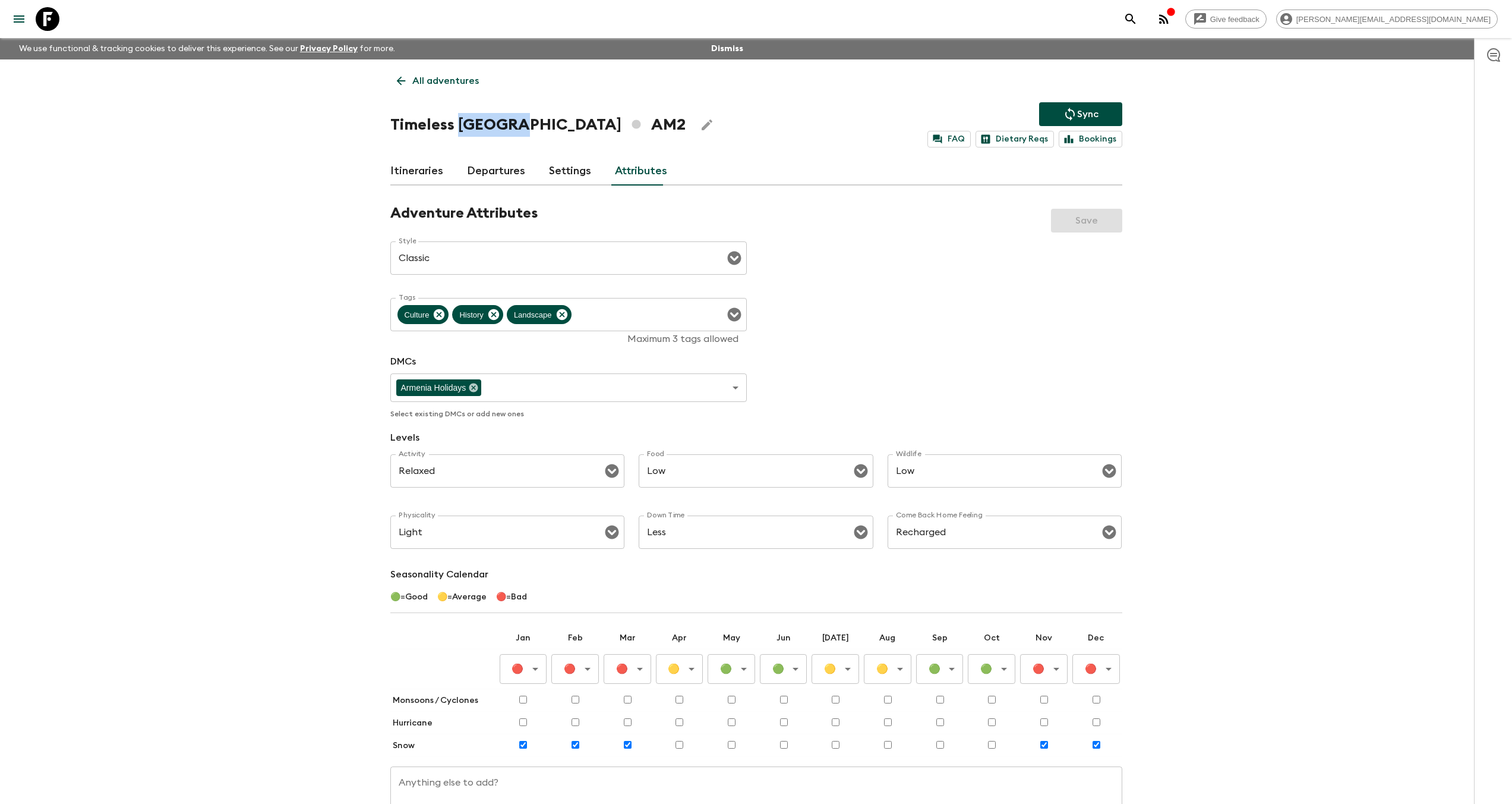
drag, startPoint x: 518, startPoint y: 129, endPoint x: 454, endPoint y: 125, distance: 64.1
click at [458, 129] on h1 "Timeless Armenia AM2" at bounding box center [538, 125] width 295 height 24
copy h1 "Armenia"
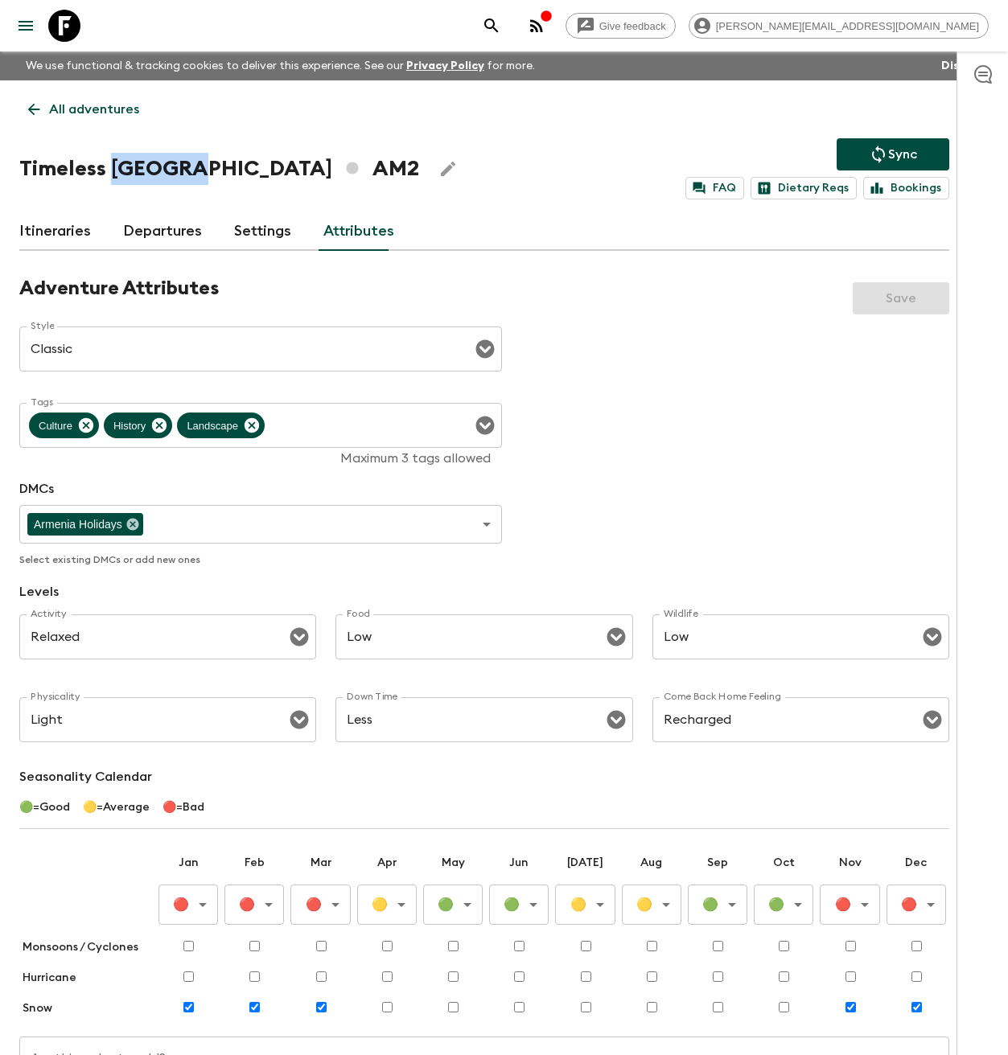
click at [66, 28] on icon at bounding box center [64, 26] width 32 height 32
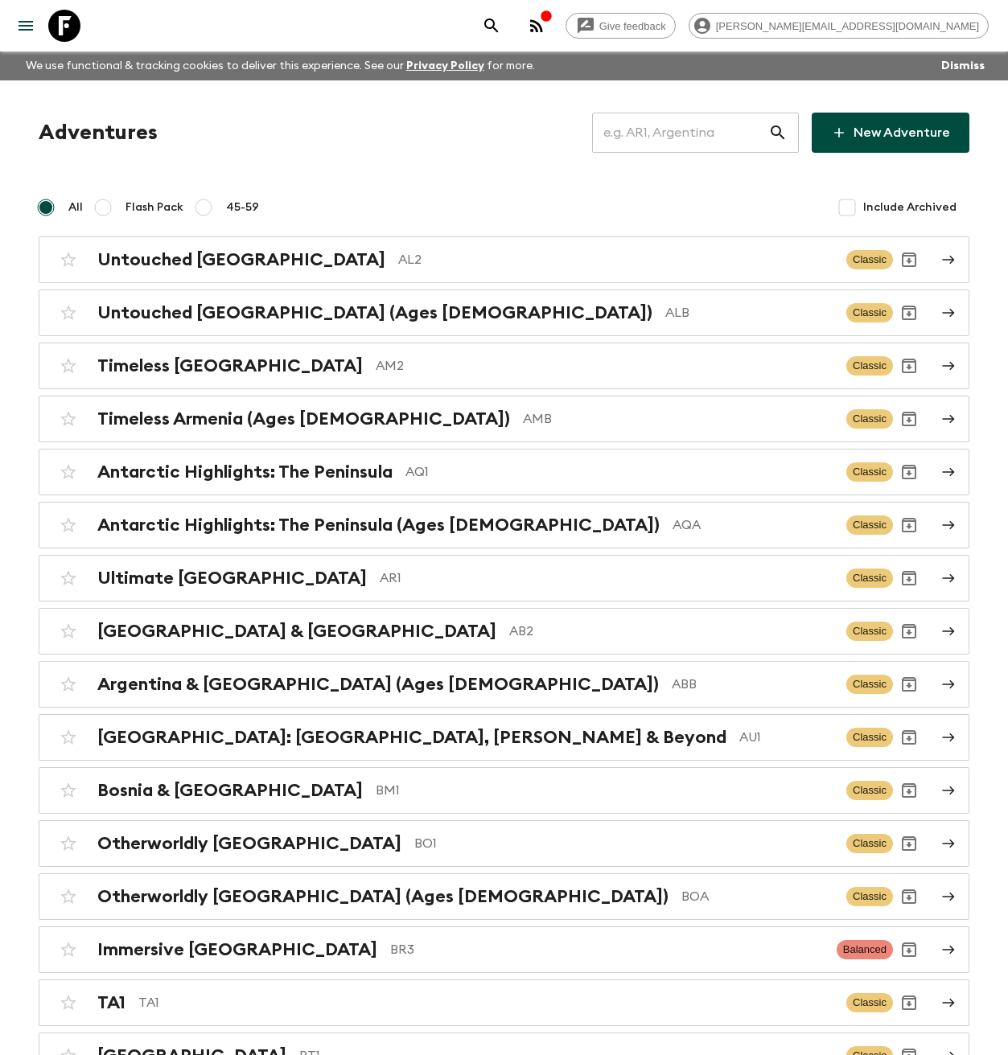
click at [659, 135] on input "text" at bounding box center [680, 132] width 176 height 45
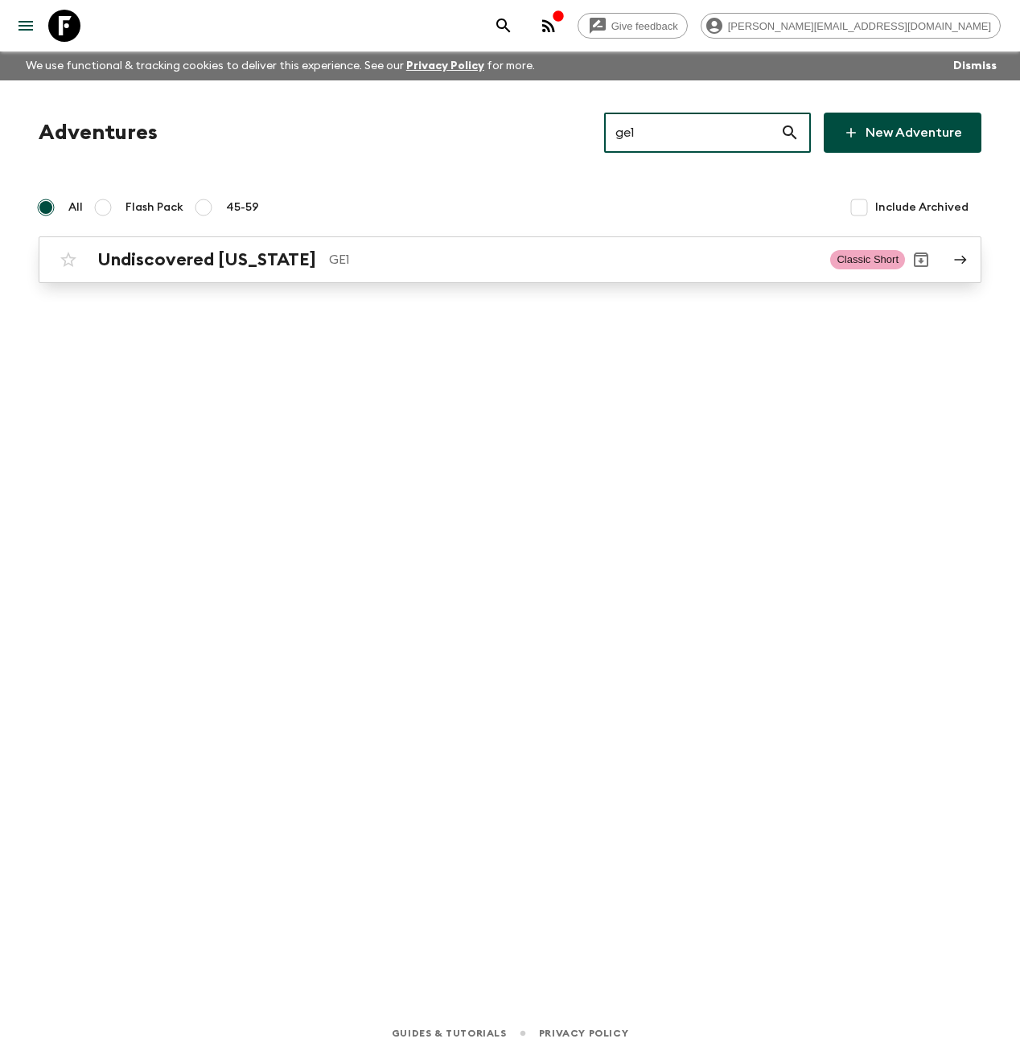
type input "ge1"
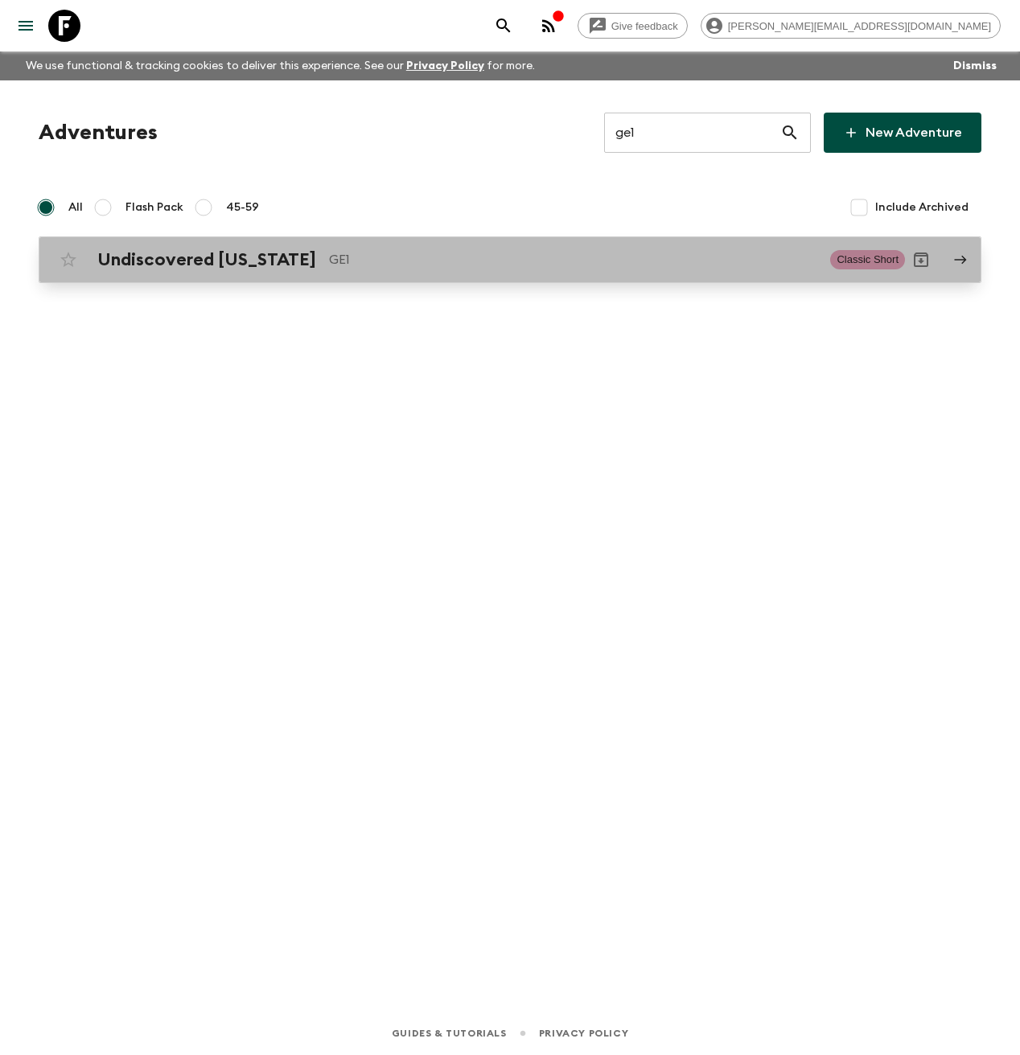
click at [330, 257] on p "GE1" at bounding box center [573, 259] width 488 height 19
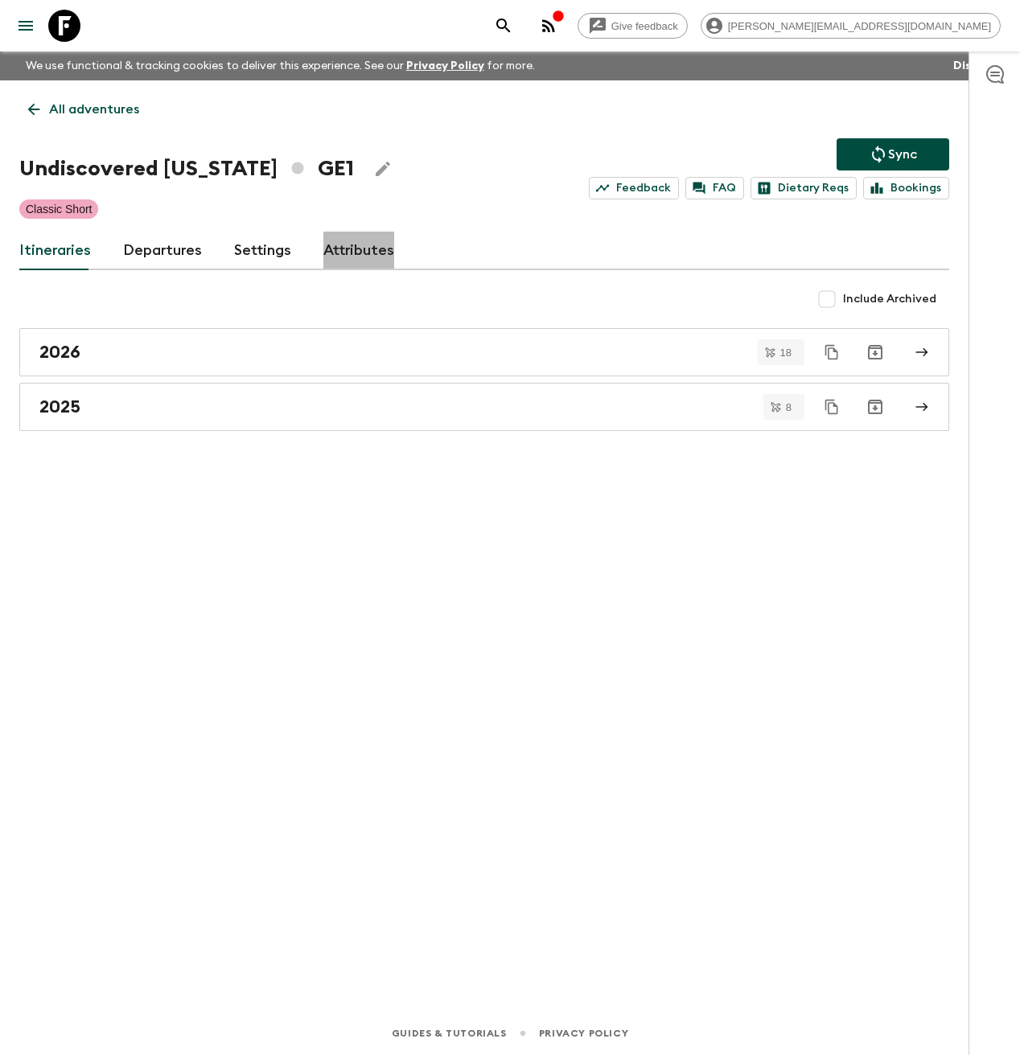
click at [330, 253] on link "Attributes" at bounding box center [358, 251] width 71 height 39
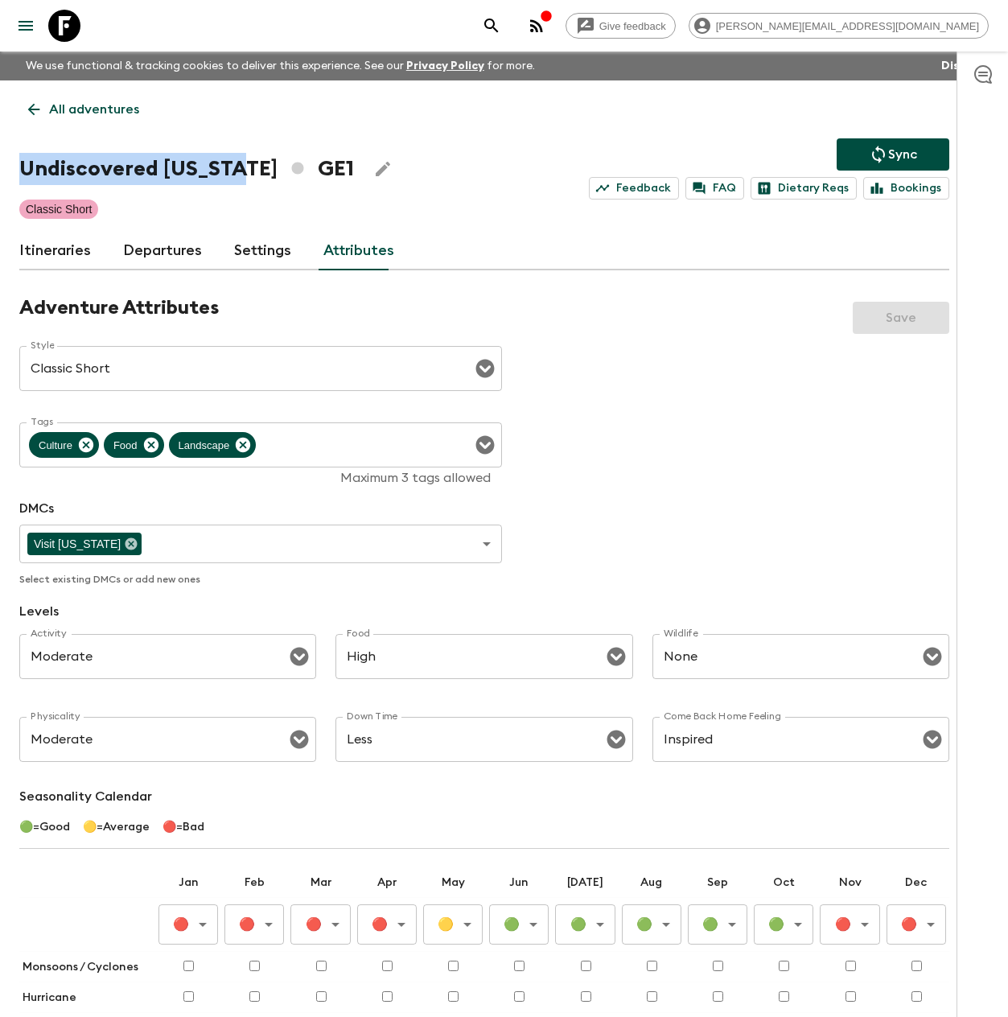
drag, startPoint x: 237, startPoint y: 169, endPoint x: 16, endPoint y: 162, distance: 221.3
click at [16, 162] on div "All adventures Undiscovered Georgia GE1 Sync Feedback FAQ Dietary Reqs Bookings…" at bounding box center [484, 618] width 969 height 1076
copy h1 "Undiscovered [US_STATE]"
